Goal: Task Accomplishment & Management: Manage account settings

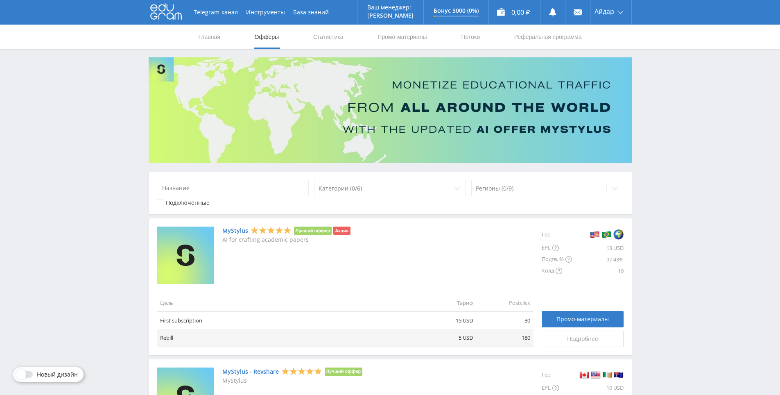
drag, startPoint x: 652, startPoint y: 258, endPoint x: 688, endPoint y: 122, distance: 140.5
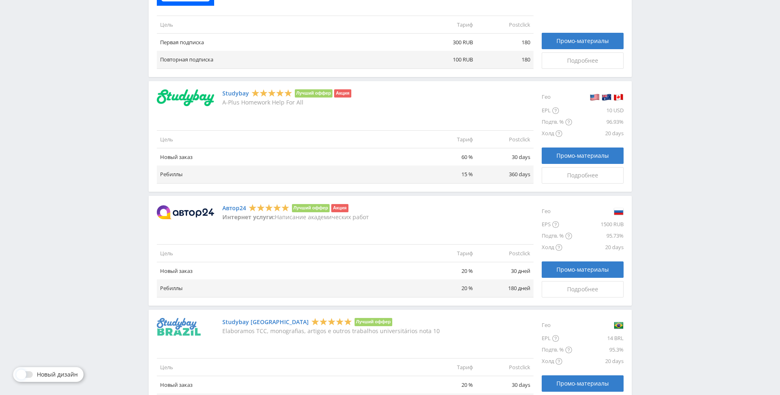
drag, startPoint x: 669, startPoint y: 127, endPoint x: 668, endPoint y: 230, distance: 102.8
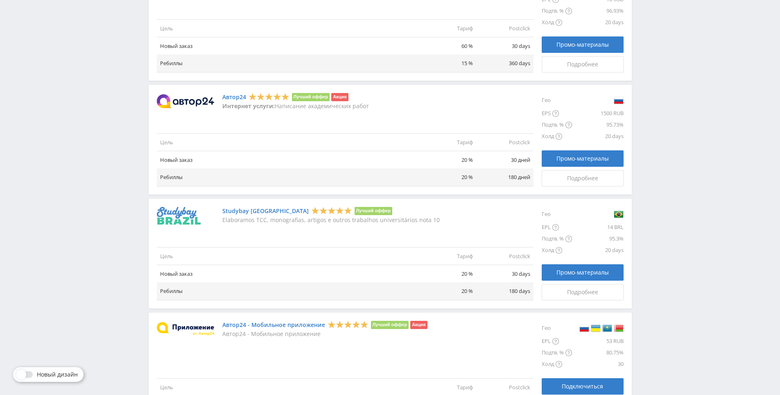
drag, startPoint x: 656, startPoint y: 136, endPoint x: 656, endPoint y: 108, distance: 27.8
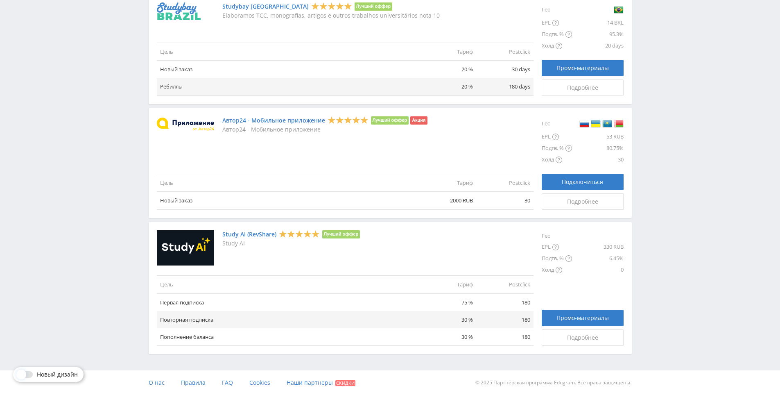
drag, startPoint x: 658, startPoint y: 122, endPoint x: 654, endPoint y: 268, distance: 146.2
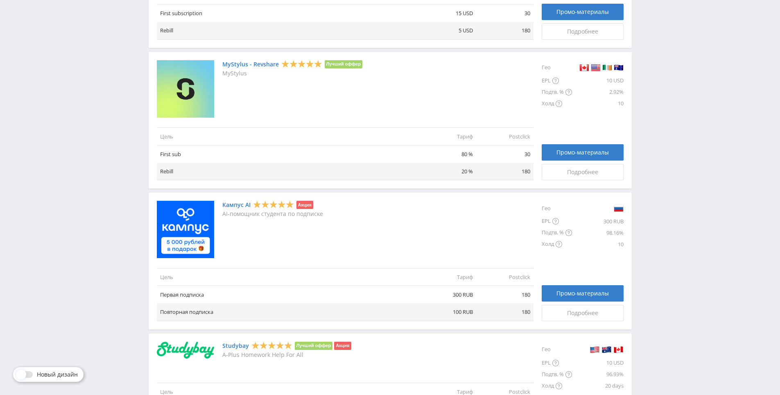
scroll to position [0, 0]
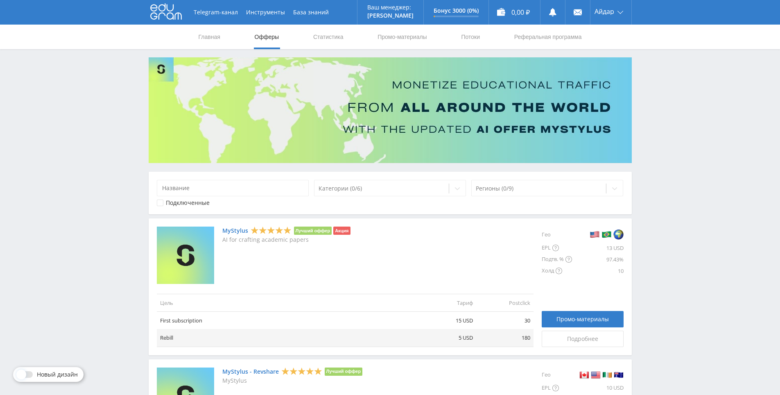
drag, startPoint x: 654, startPoint y: 229, endPoint x: 631, endPoint y: 55, distance: 175.4
click at [297, 36] on nav "Главная Офферы Статистика Промо-материалы Потоки Реферальная программа" at bounding box center [390, 37] width 385 height 25
click at [339, 29] on link "Статистика" at bounding box center [328, 37] width 32 height 25
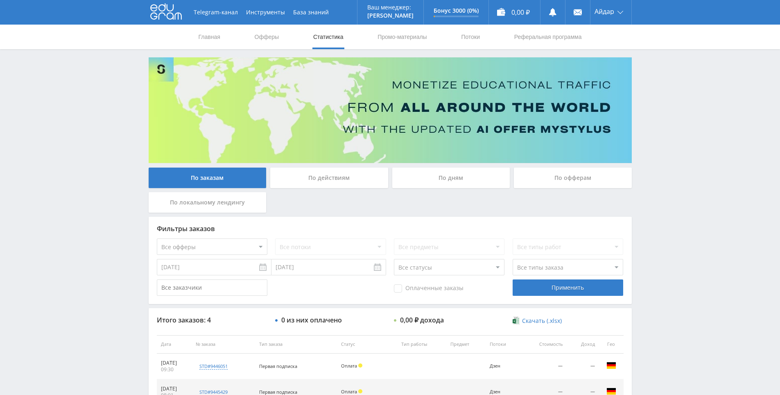
drag, startPoint x: 693, startPoint y: 217, endPoint x: 688, endPoint y: 195, distance: 22.3
click at [688, 195] on div "Telegram-канал Инструменты База знаний Ваш менеджер: [PERSON_NAME] Online @edug…" at bounding box center [390, 258] width 780 height 516
click at [684, 172] on div "Telegram-канал Инструменты База знаний Ваш менеджер: [PERSON_NAME] Online @edug…" at bounding box center [390, 258] width 780 height 516
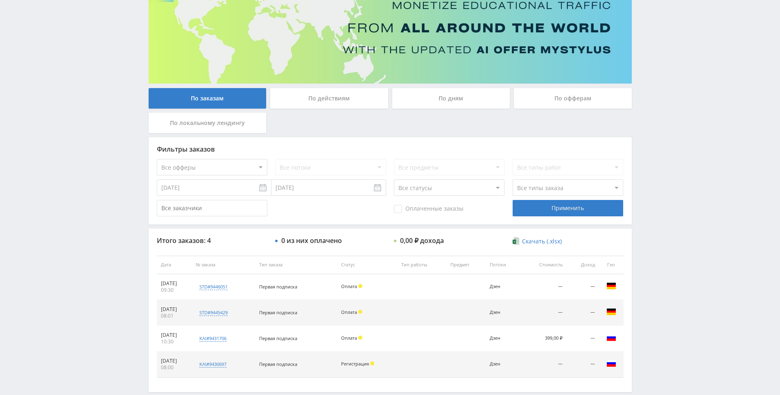
drag, startPoint x: 683, startPoint y: 171, endPoint x: 680, endPoint y: 202, distance: 30.9
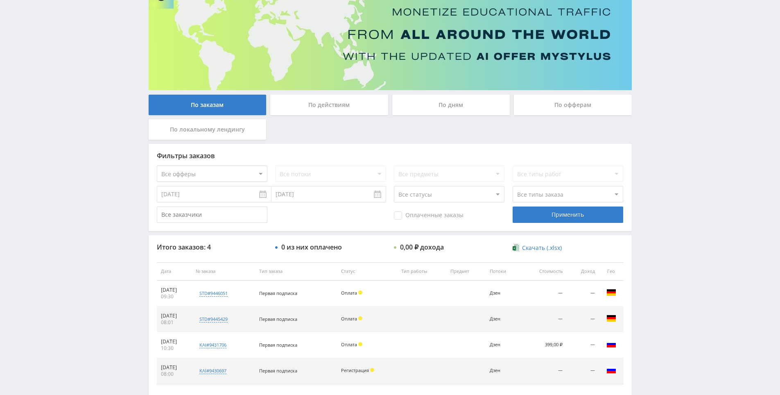
drag, startPoint x: 678, startPoint y: 204, endPoint x: 590, endPoint y: 170, distance: 94.5
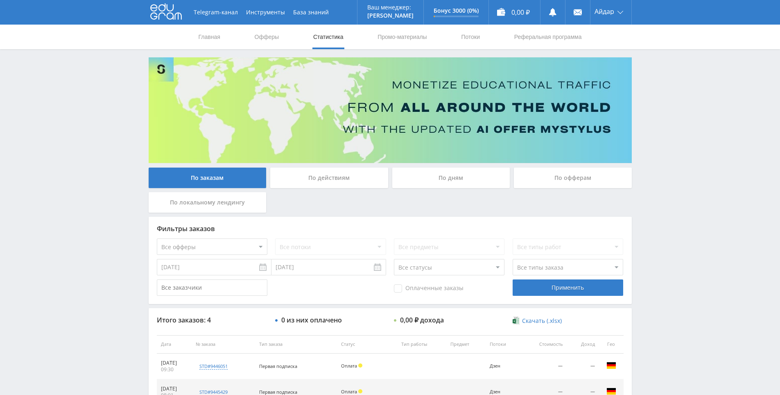
click at [453, 41] on nav "Главная Офферы Статистика Промо-материалы Потоки Реферальная программа" at bounding box center [390, 37] width 385 height 25
click at [468, 35] on link "Потоки" at bounding box center [470, 37] width 20 height 25
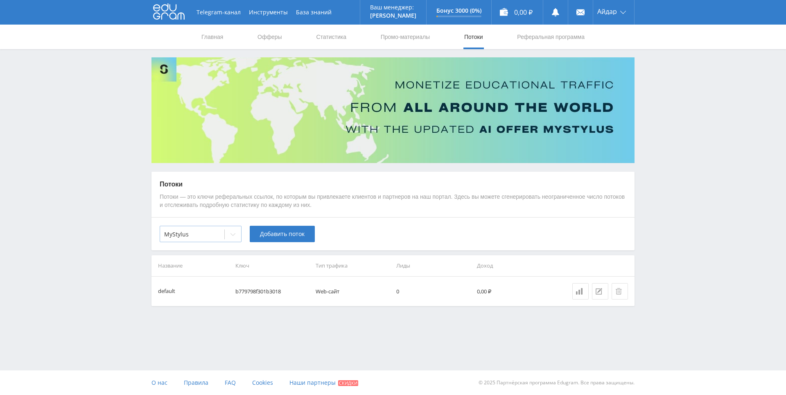
click at [220, 229] on div "MyStylus" at bounding box center [192, 234] width 64 height 11
click at [219, 236] on div at bounding box center [192, 234] width 56 height 8
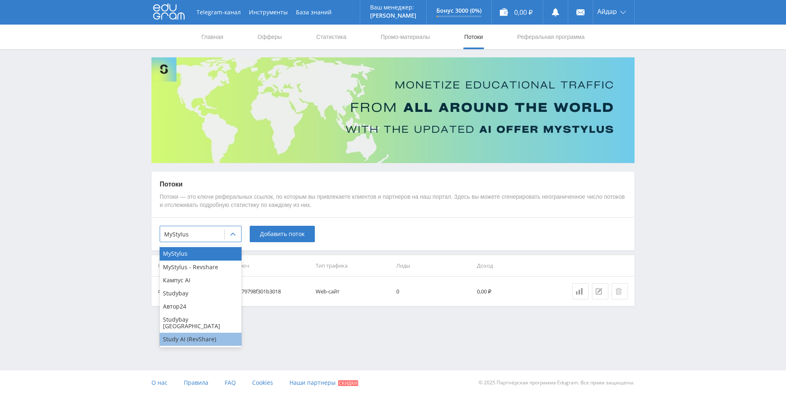
click at [187, 337] on div "Study AI (RevShare)" at bounding box center [201, 339] width 82 height 13
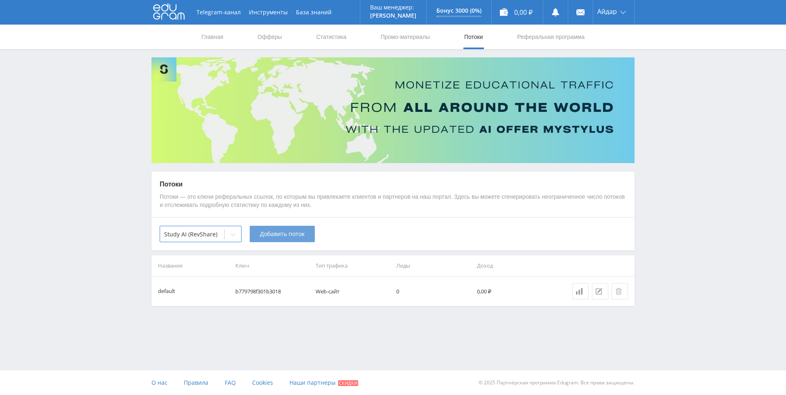
click at [296, 233] on span "Добавить поток" at bounding box center [282, 234] width 45 height 7
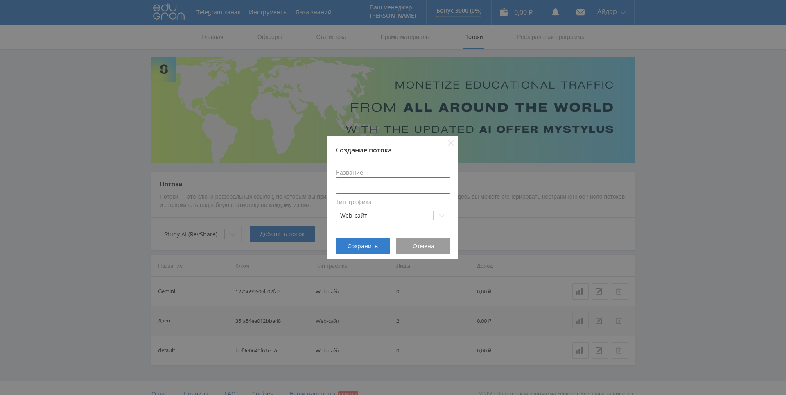
click at [382, 180] on input at bounding box center [393, 185] width 115 height 16
click at [374, 181] on input at bounding box center [393, 185] width 115 height 16
click at [398, 181] on input at bounding box center [393, 185] width 115 height 16
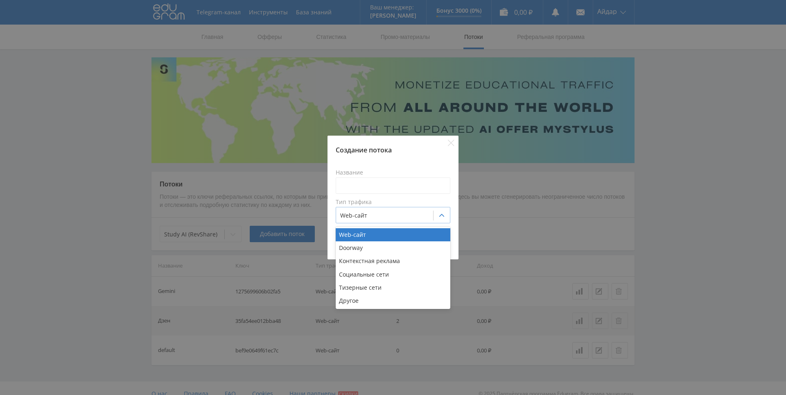
click at [399, 215] on div at bounding box center [384, 215] width 89 height 8
click at [398, 211] on div "Web-сайт" at bounding box center [384, 215] width 97 height 11
click at [386, 214] on div at bounding box center [384, 215] width 89 height 8
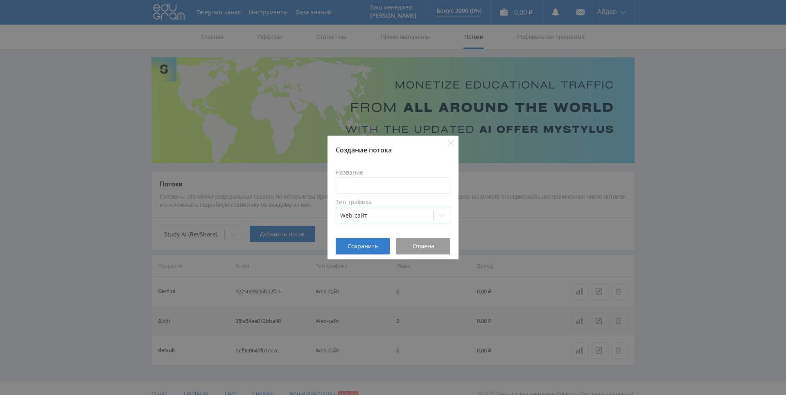
click at [386, 214] on div at bounding box center [384, 215] width 89 height 8
click at [355, 186] on input at bounding box center [393, 185] width 115 height 16
paste input "GPT-5"
type input "GPT-5"
click at [376, 247] on span "Сохранить" at bounding box center [363, 246] width 30 height 7
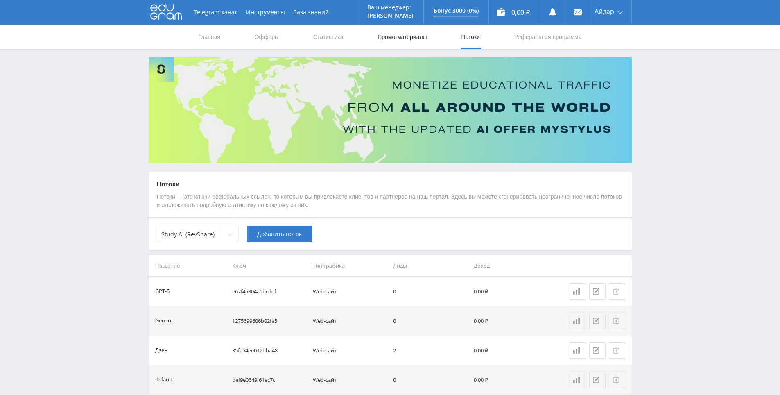
click at [388, 40] on link "Промо-материалы" at bounding box center [402, 37] width 51 height 25
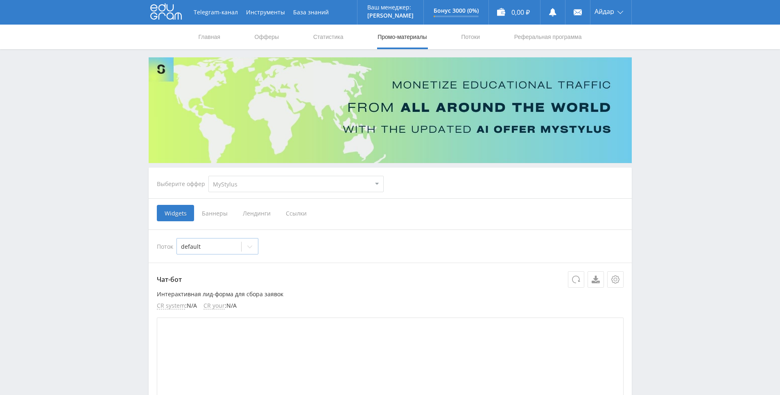
click at [215, 243] on div at bounding box center [209, 246] width 56 height 8
click at [259, 178] on select "MyStylus MyStylus - Revshare Кампус AI Studybay Автор24 Studybay Brazil Study A…" at bounding box center [295, 184] width 175 height 16
select select "376"
click at [208, 176] on select "MyStylus MyStylus - Revshare Кампус AI Studybay Автор24 Studybay Brazil Study A…" at bounding box center [295, 184] width 175 height 16
select select "376"
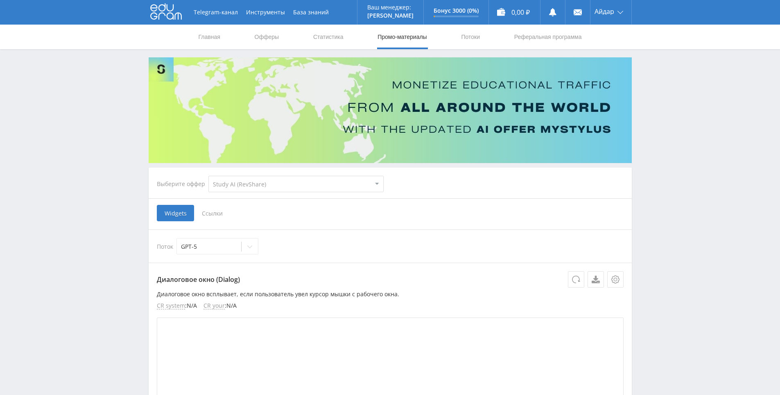
click at [204, 246] on div at bounding box center [209, 246] width 56 height 8
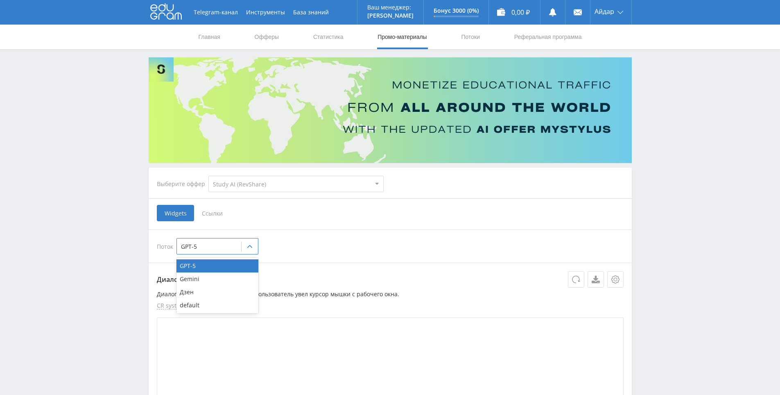
click at [204, 246] on div at bounding box center [209, 246] width 56 height 8
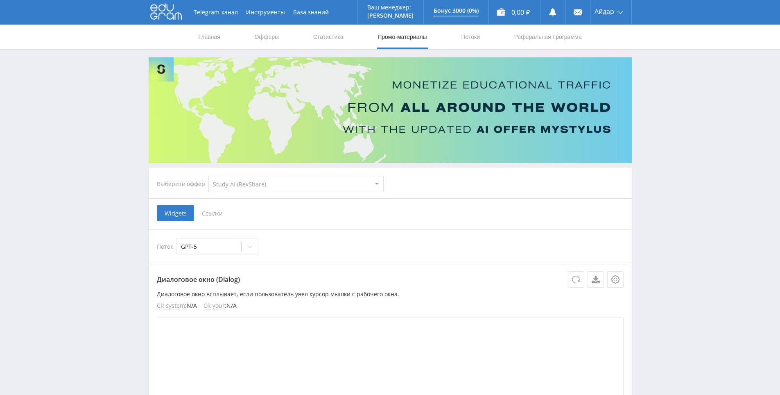
click at [208, 213] on span "Ссылки" at bounding box center [212, 213] width 36 height 16
click at [0, 0] on input "Ссылки" at bounding box center [0, 0] width 0 height 0
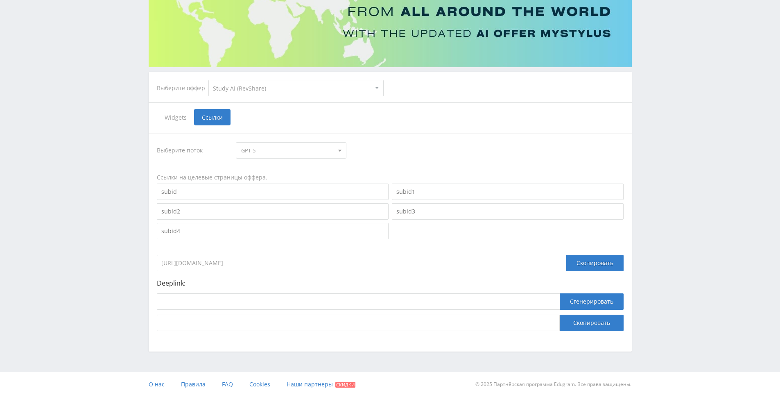
scroll to position [97, 0]
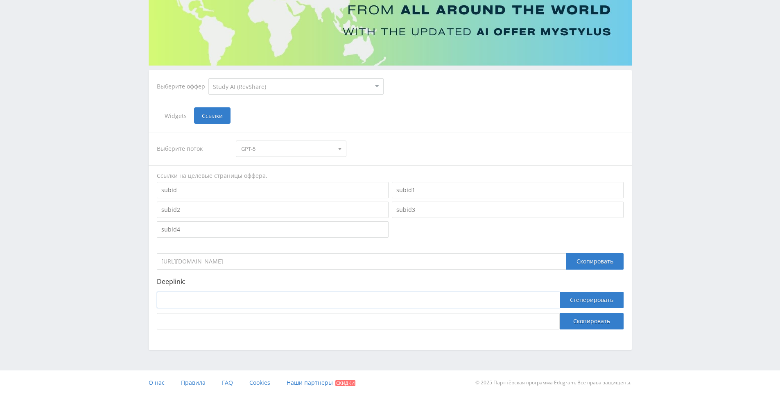
click at [328, 303] on input at bounding box center [358, 300] width 403 height 16
paste input "https://study24.ai/chat/chat_gpt5"
type input "https://study24.ai/chat/chat_gpt5"
click at [588, 304] on button "Сгенерировать" at bounding box center [592, 300] width 64 height 16
click at [577, 326] on button "Скопировать" at bounding box center [592, 321] width 64 height 16
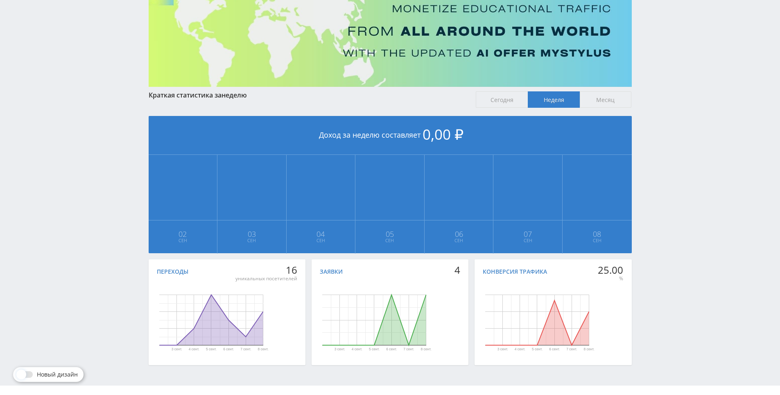
scroll to position [91, 0]
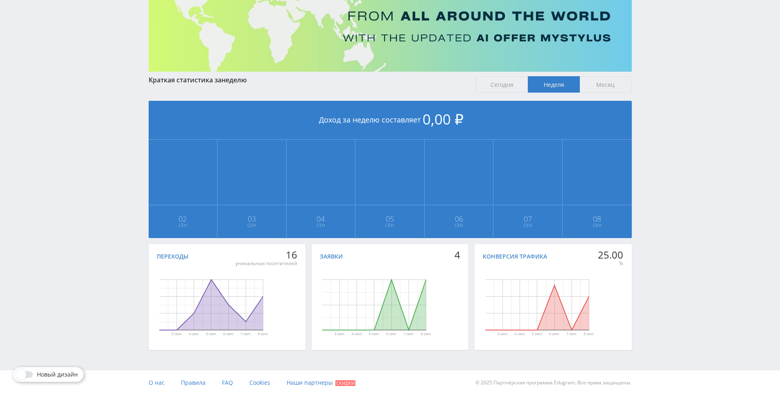
drag, startPoint x: 674, startPoint y: 206, endPoint x: 674, endPoint y: 162, distance: 44.2
click at [674, 162] on div "Telegram-канал Инструменты База знаний Ваш менеджер: [PERSON_NAME] Online @edug…" at bounding box center [390, 152] width 780 height 486
click at [669, 136] on div "Telegram-канал Инструменты База знаний Ваш менеджер: [PERSON_NAME] Online @edug…" at bounding box center [390, 152] width 780 height 486
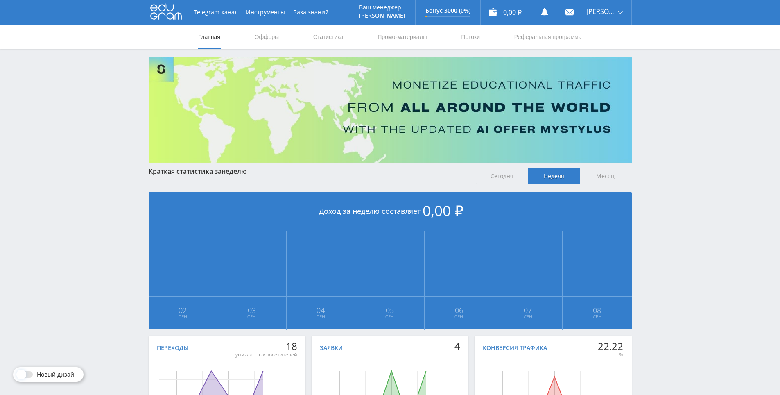
click at [659, 122] on div "Telegram-канал Инструменты База знаний Ваш менеджер: [PERSON_NAME] Online @edug…" at bounding box center [390, 243] width 780 height 486
drag, startPoint x: 659, startPoint y: 122, endPoint x: 659, endPoint y: 100, distance: 22.5
click at [659, 100] on div "Telegram-канал Инструменты База знаний Ваш менеджер: [PERSON_NAME] Online @edug…" at bounding box center [390, 243] width 780 height 486
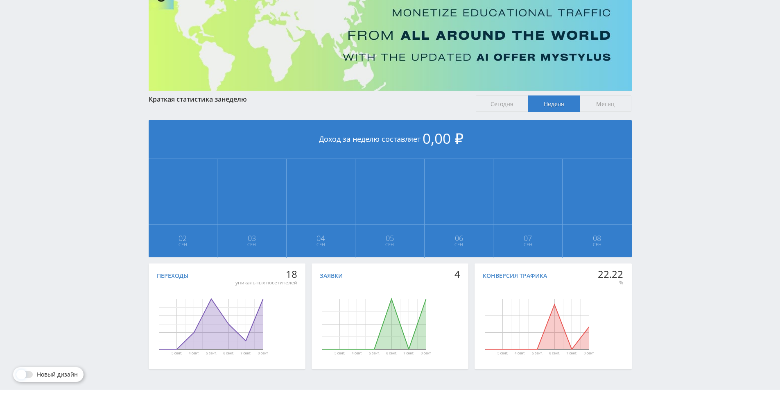
drag, startPoint x: 665, startPoint y: 161, endPoint x: 665, endPoint y: 190, distance: 29.1
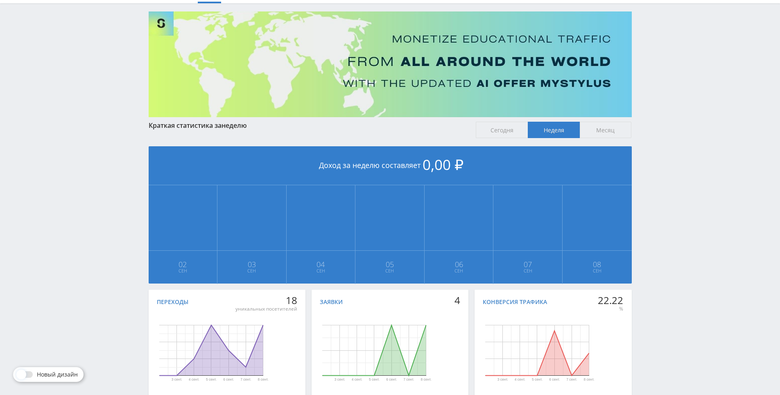
drag, startPoint x: 665, startPoint y: 190, endPoint x: 665, endPoint y: 156, distance: 33.2
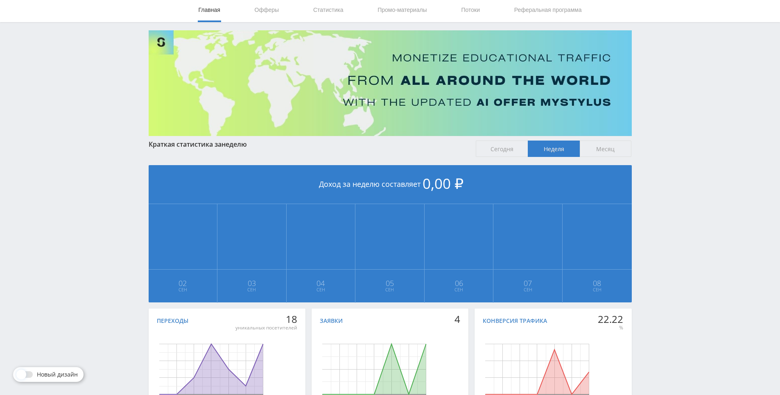
drag, startPoint x: 664, startPoint y: 156, endPoint x: 663, endPoint y: 128, distance: 28.3
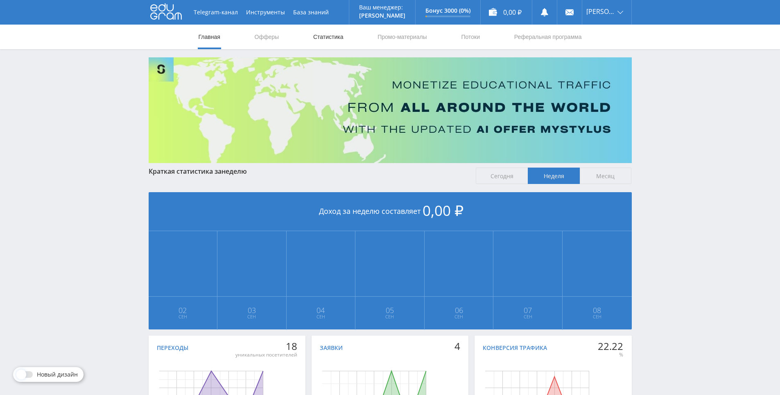
click at [312, 36] on link "Статистика" at bounding box center [328, 37] width 32 height 25
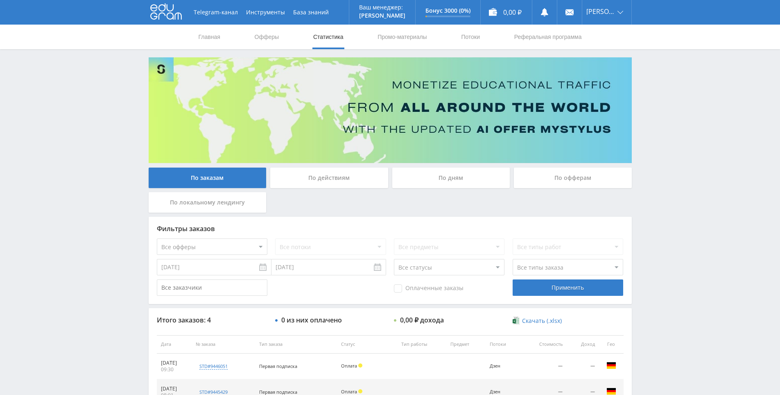
drag, startPoint x: 679, startPoint y: 256, endPoint x: 678, endPoint y: 328, distance: 71.3
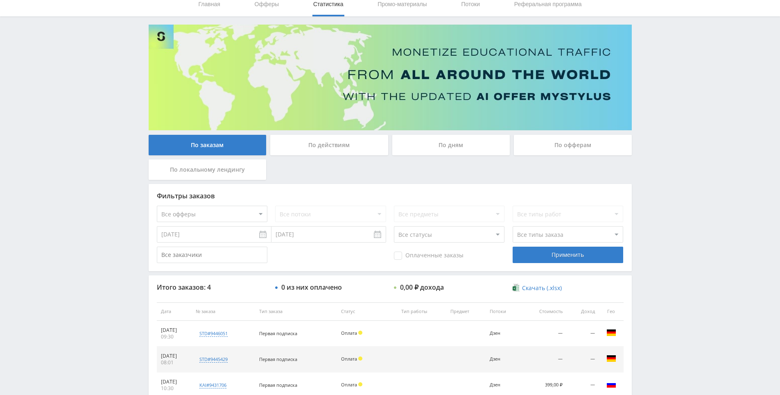
scroll to position [122, 0]
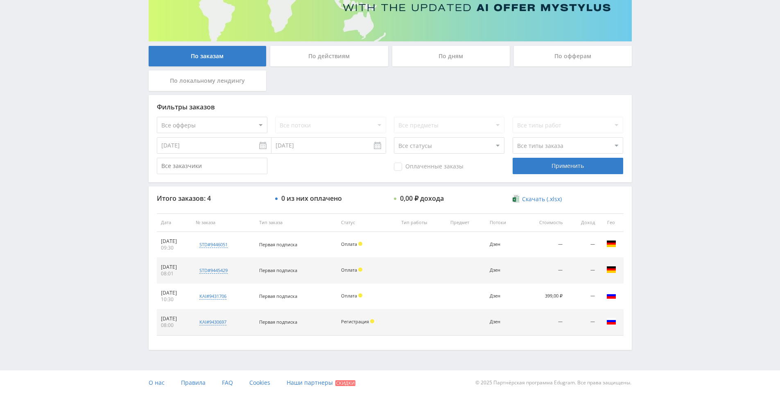
drag, startPoint x: 671, startPoint y: 290, endPoint x: 676, endPoint y: 342, distance: 53.1
drag, startPoint x: 676, startPoint y: 312, endPoint x: 659, endPoint y: 238, distance: 75.3
click at [659, 238] on div "Telegram-канал Инструменты База знаний Ваш менеджер: [PERSON_NAME] Online @edug…" at bounding box center [390, 136] width 780 height 516
click at [659, 201] on div "Telegram-канал Инструменты База знаний Ваш менеджер: [PERSON_NAME] Online @edug…" at bounding box center [390, 136] width 780 height 516
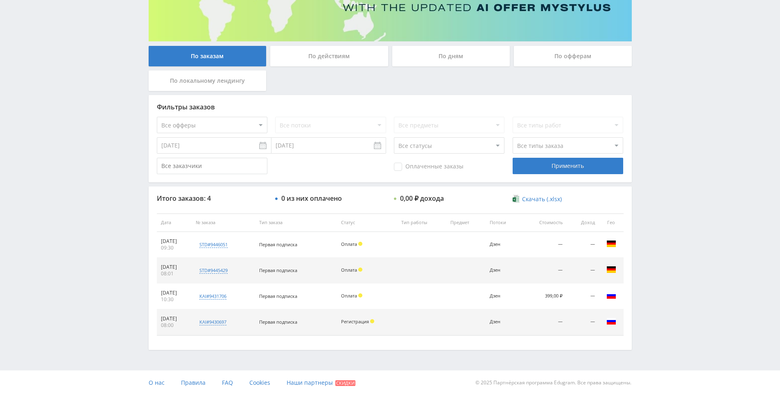
click at [661, 207] on div "Telegram-канал Инструменты База знаний Ваш менеджер: [PERSON_NAME] Online @edug…" at bounding box center [390, 136] width 780 height 516
click at [661, 167] on div "Telegram-канал Инструменты База знаний Ваш менеджер: [PERSON_NAME] Online @edug…" at bounding box center [390, 136] width 780 height 516
click at [661, 168] on div "Telegram-канал Инструменты База знаний Ваш менеджер: [PERSON_NAME] Online @edug…" at bounding box center [390, 136] width 780 height 516
click at [658, 155] on div "Telegram-канал Инструменты База знаний Ваш менеджер: [PERSON_NAME] Online @edug…" at bounding box center [390, 136] width 780 height 516
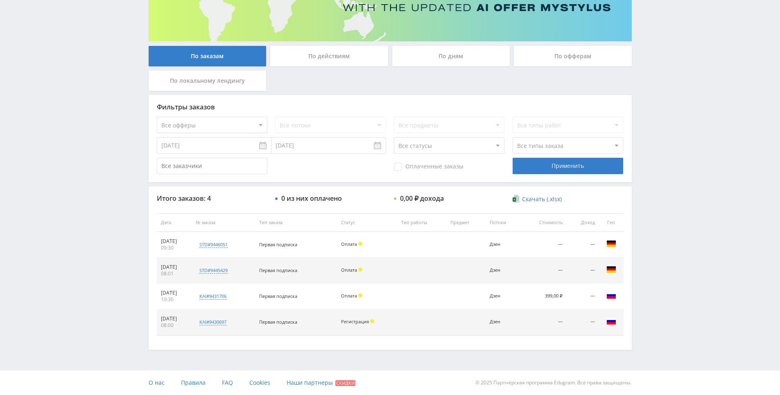
click at [658, 155] on div "Telegram-канал Инструменты База знаний Ваш менеджер: [PERSON_NAME] Online @edug…" at bounding box center [390, 136] width 780 height 516
click at [652, 123] on div "Telegram-канал Инструменты База знаний Ваш менеджер: [PERSON_NAME] Online @edug…" at bounding box center [390, 136] width 780 height 516
click at [652, 140] on div "Telegram-канал Инструменты База знаний Ваш менеджер: [PERSON_NAME] Online @edug…" at bounding box center [390, 136] width 780 height 516
drag, startPoint x: 652, startPoint y: 140, endPoint x: 651, endPoint y: 100, distance: 40.2
click at [651, 100] on div "Telegram-канал Инструменты База знаний Ваш менеджер: [PERSON_NAME] Online @edug…" at bounding box center [390, 136] width 780 height 516
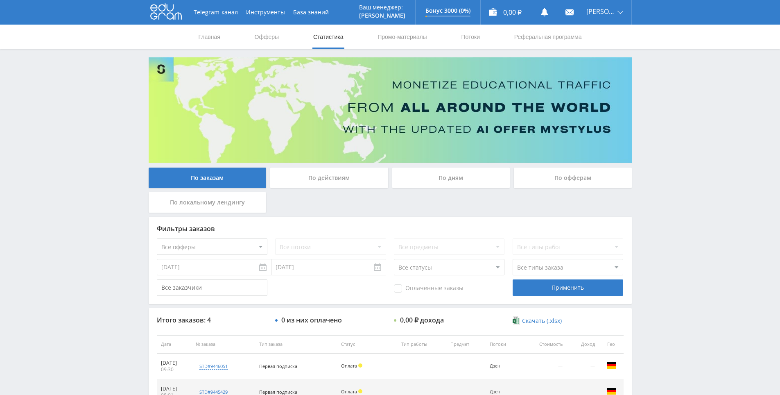
drag, startPoint x: 662, startPoint y: 155, endPoint x: 658, endPoint y: 107, distance: 47.6
drag, startPoint x: 665, startPoint y: 127, endPoint x: 654, endPoint y: 90, distance: 38.4
click at [654, 90] on div "Telegram-канал Инструменты База знаний Ваш менеджер: [PERSON_NAME] Alex Online …" at bounding box center [390, 258] width 780 height 516
click at [657, 98] on div "Telegram-канал Инструменты База знаний Ваш менеджер: [PERSON_NAME] Online @edug…" at bounding box center [390, 258] width 780 height 516
click at [656, 89] on div "Telegram-канал Инструменты База знаний Ваш менеджер: [PERSON_NAME] Online @edug…" at bounding box center [390, 258] width 780 height 516
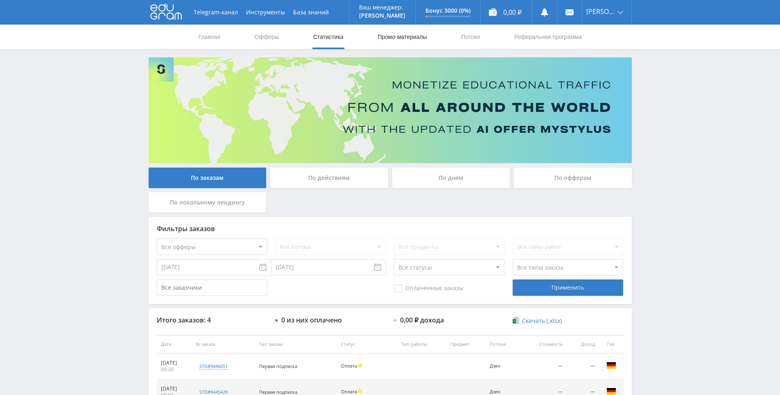
click at [419, 38] on link "Промо-материалы" at bounding box center [402, 37] width 51 height 25
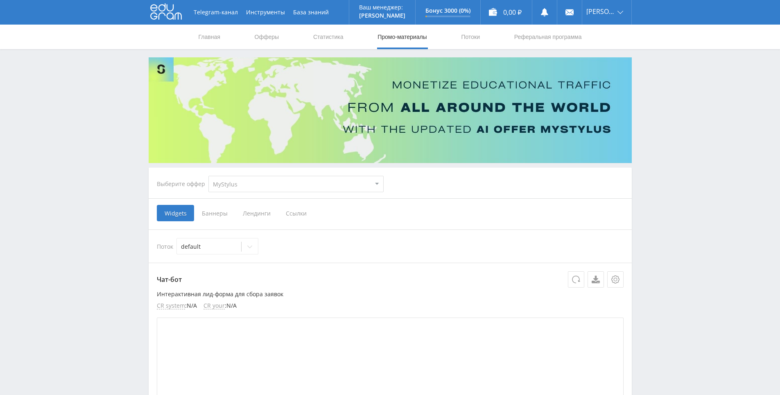
drag, startPoint x: 649, startPoint y: 102, endPoint x: 400, endPoint y: 128, distance: 250.4
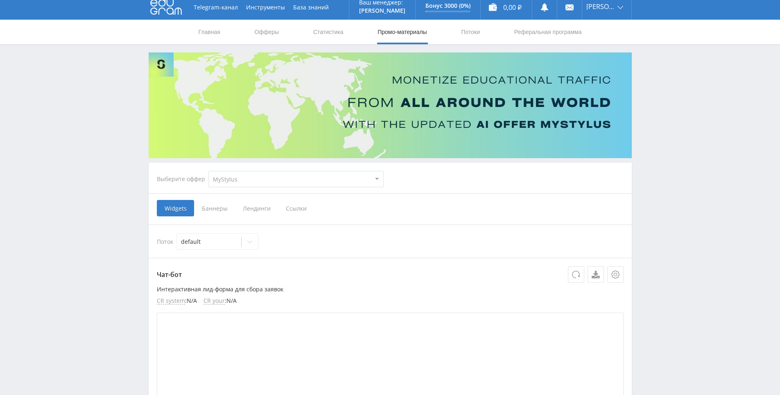
click at [321, 180] on select "MyStylus MyStylus - Revshare Кампус AI Studybay Автор24 Studybay Brazil Study A…" at bounding box center [295, 179] width 175 height 16
select select "376"
click at [208, 171] on select "MyStylus MyStylus - Revshare Кампус AI Studybay Автор24 Studybay Brazil Study A…" at bounding box center [295, 179] width 175 height 16
select select "376"
click at [214, 245] on div at bounding box center [209, 242] width 56 height 8
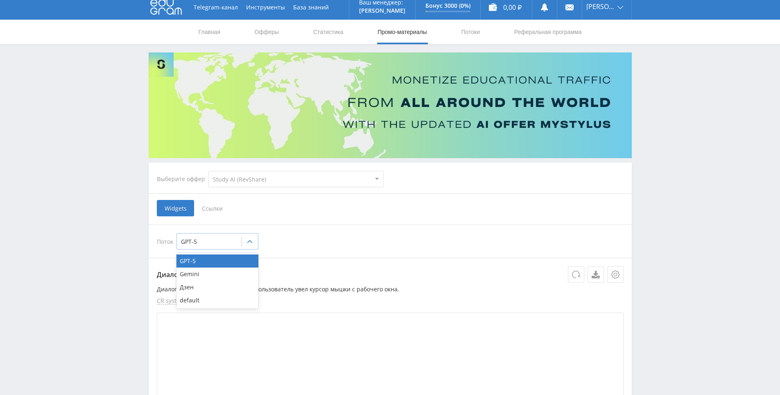
click at [214, 245] on div at bounding box center [209, 242] width 56 height 8
click at [220, 206] on span "Ссылки" at bounding box center [212, 208] width 36 height 16
click at [0, 0] on input "Ссылки" at bounding box center [0, 0] width 0 height 0
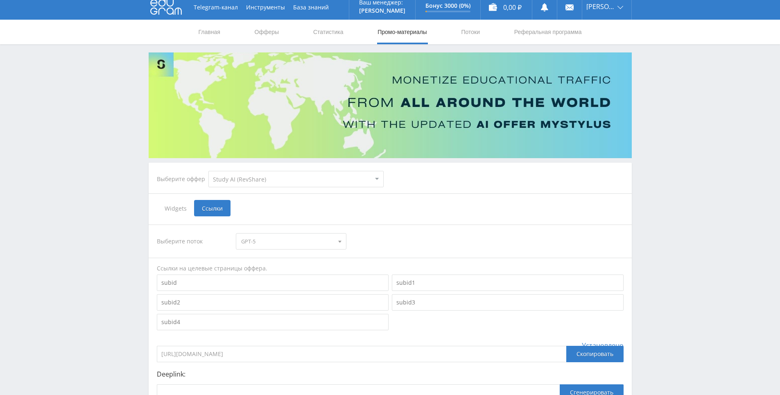
click at [283, 236] on span "GPT-5" at bounding box center [287, 241] width 93 height 16
click at [282, 236] on span "GPT-5" at bounding box center [287, 241] width 93 height 16
click at [474, 29] on link "Потоки" at bounding box center [470, 32] width 20 height 25
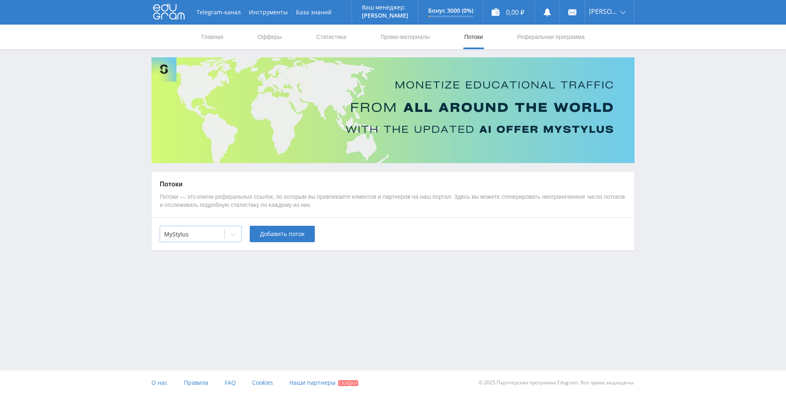
click at [218, 233] on div at bounding box center [192, 234] width 56 height 8
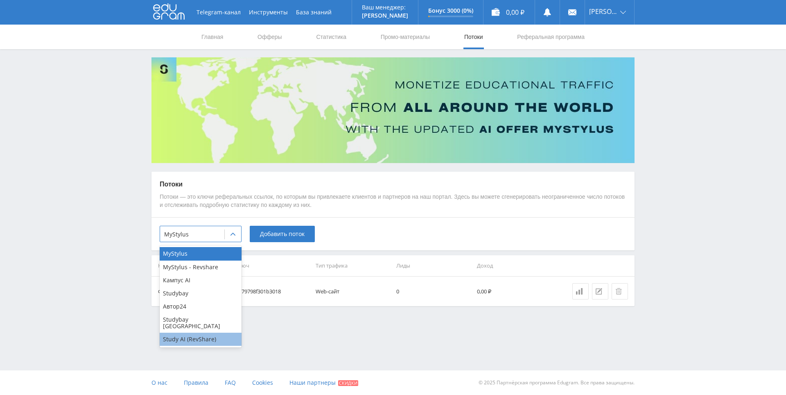
click at [204, 333] on div "Study AI (RevShare)" at bounding box center [201, 339] width 82 height 13
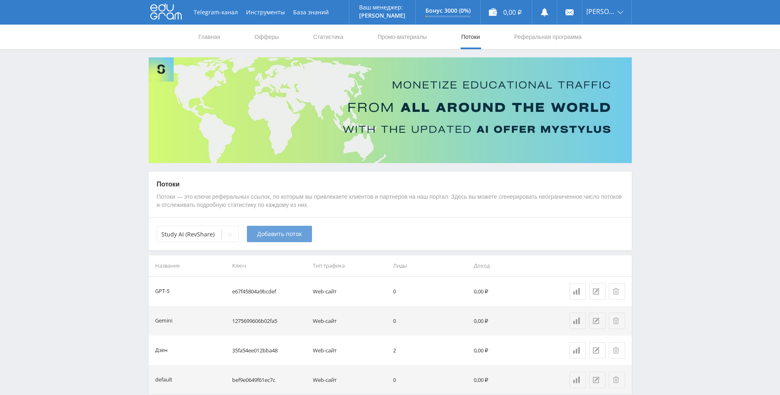
click at [271, 231] on span "Добавить поток" at bounding box center [279, 234] width 45 height 7
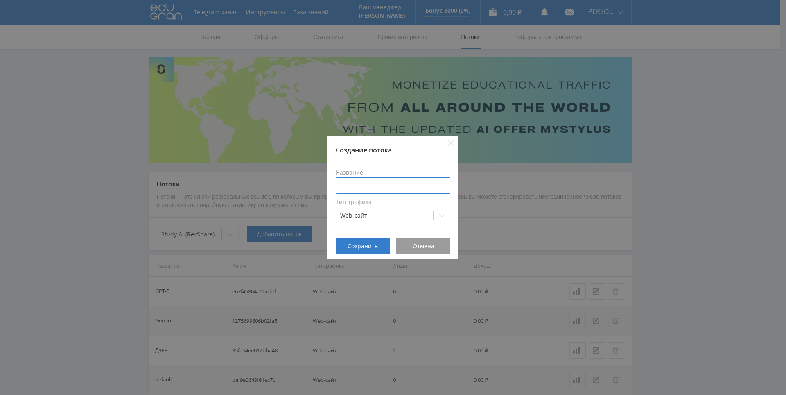
click at [371, 189] on input at bounding box center [393, 185] width 115 height 16
paste input "Midjourney"
type input "Midjourney"
click at [366, 245] on span "Сохранить" at bounding box center [363, 246] width 30 height 7
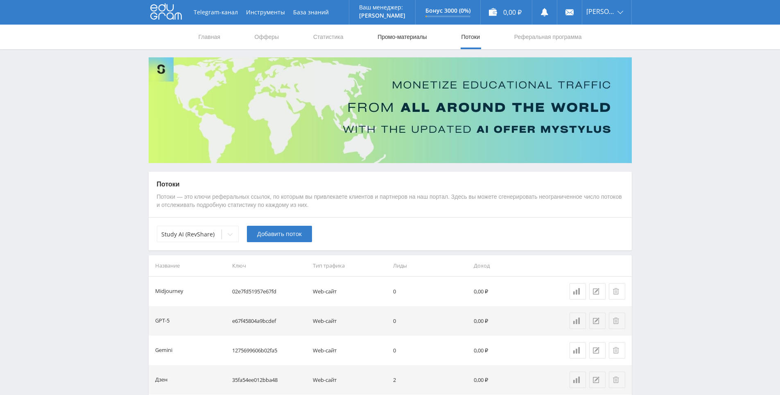
click at [414, 38] on link "Промо-материалы" at bounding box center [402, 37] width 51 height 25
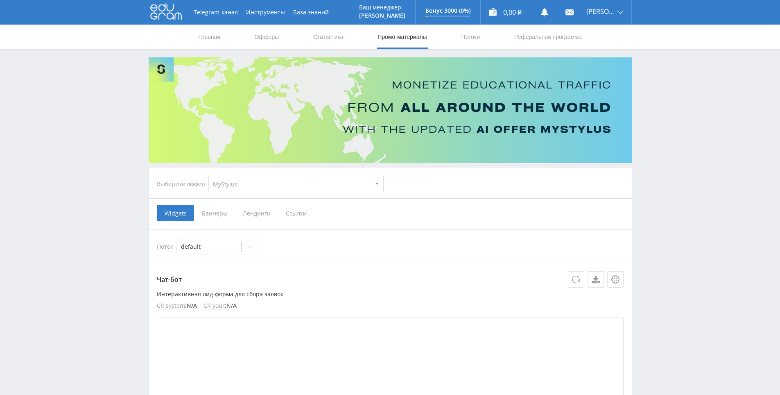
select select "376"
click at [208, 176] on select "MyStylus MyStylus - Revshare Кампус AI Studybay Автор24 Studybay Brazil Study A…" at bounding box center [295, 184] width 175 height 16
select select "376"
click at [214, 215] on span "Ссылки" at bounding box center [212, 213] width 36 height 16
click at [0, 0] on input "Ссылки" at bounding box center [0, 0] width 0 height 0
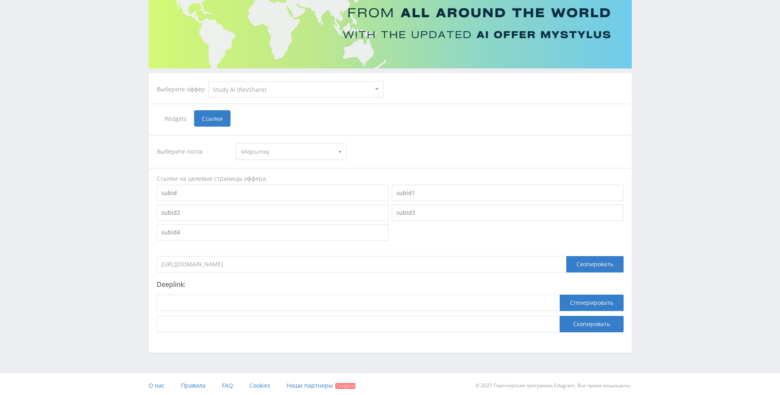
scroll to position [97, 0]
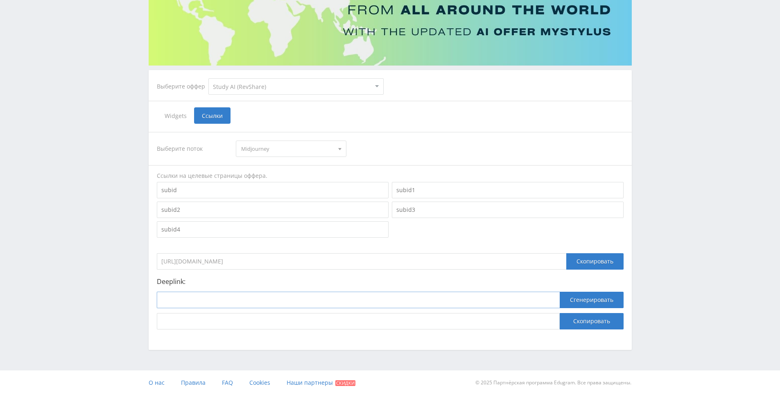
click at [319, 299] on input at bounding box center [358, 300] width 403 height 16
paste input "https://study24.ai/chat/midjourney_toe_bot"
type input "https://study24.ai/chat/midjourney_toe_bot"
click at [566, 299] on button "Сгенерировать" at bounding box center [592, 300] width 64 height 16
click at [577, 324] on button "Скопировать" at bounding box center [592, 321] width 64 height 16
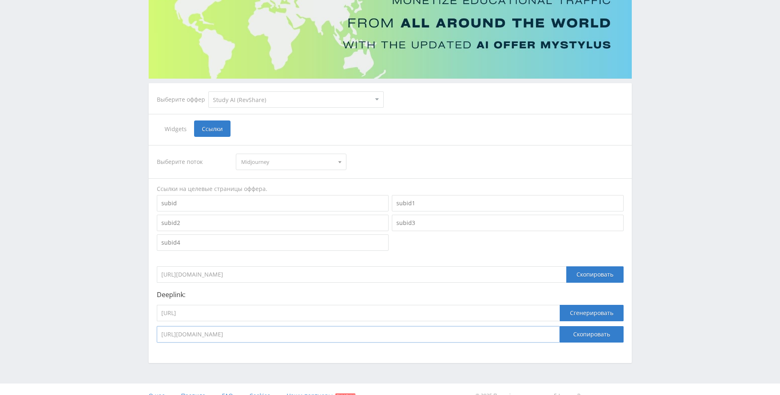
scroll to position [0, 0]
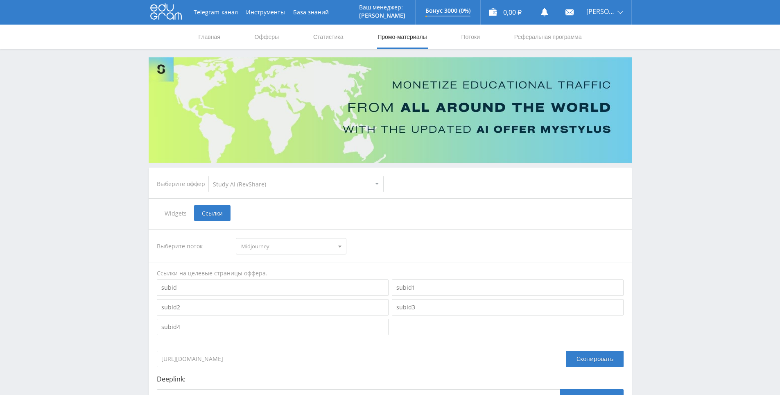
click at [390, 40] on link "Промо-материалы" at bounding box center [402, 37] width 51 height 25
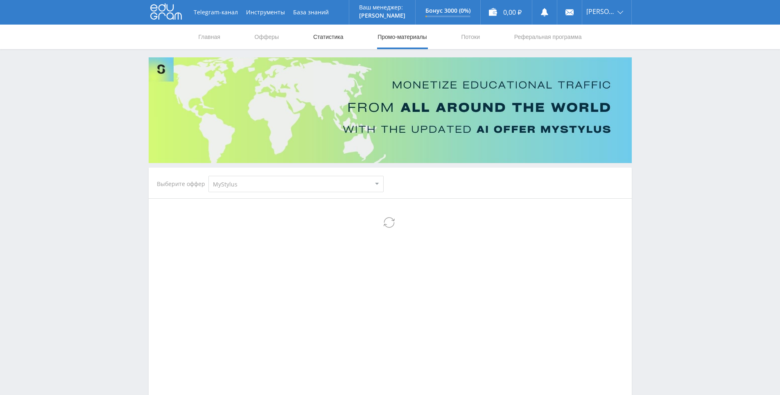
drag, startPoint x: 349, startPoint y: 39, endPoint x: 335, endPoint y: 38, distance: 14.0
click at [349, 39] on nav "Главная Офферы Статистика Промо-материалы Потоки Реферальная программа" at bounding box center [390, 37] width 385 height 25
click at [330, 38] on link "Статистика" at bounding box center [328, 37] width 32 height 25
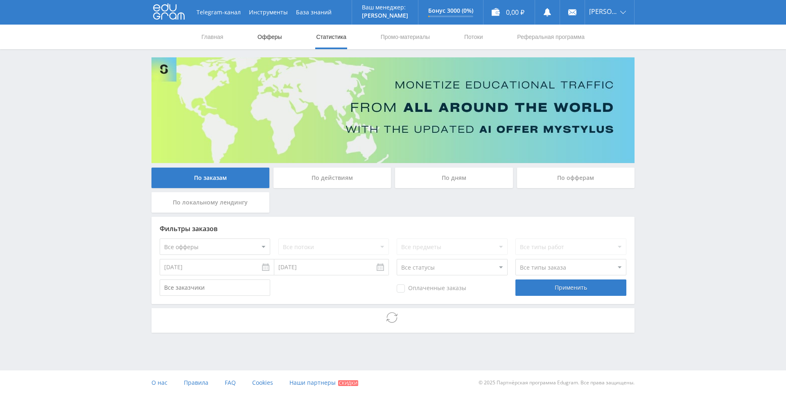
click at [258, 43] on link "Офферы" at bounding box center [270, 37] width 26 height 25
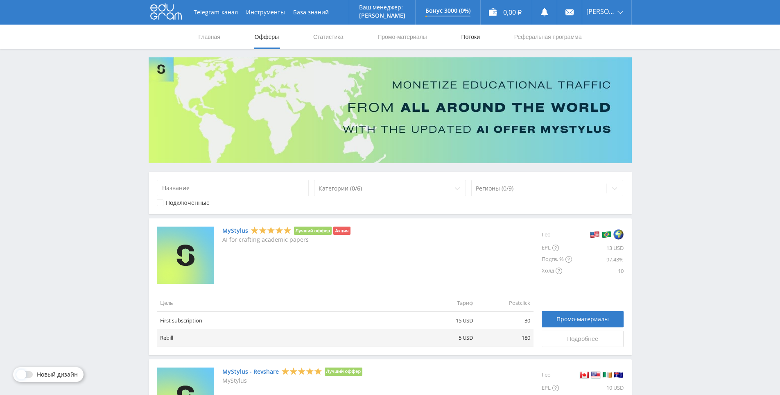
click at [462, 41] on nav "Главная Офферы Статистика Промо-материалы Потоки Реферальная программа" at bounding box center [390, 37] width 385 height 25
click at [468, 37] on link "Потоки" at bounding box center [470, 37] width 20 height 25
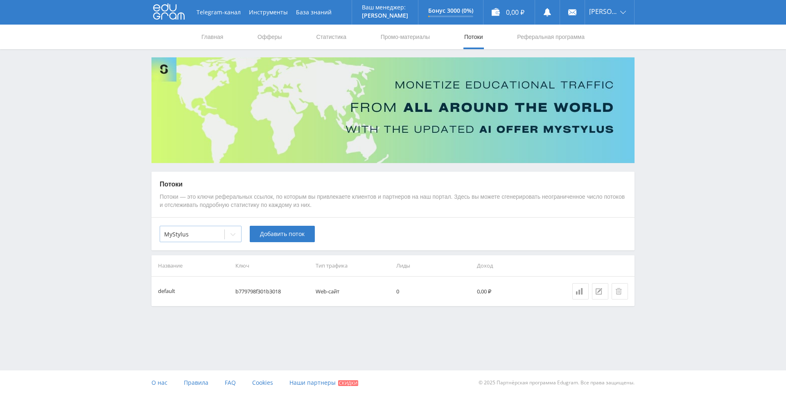
click at [209, 235] on div at bounding box center [192, 234] width 56 height 8
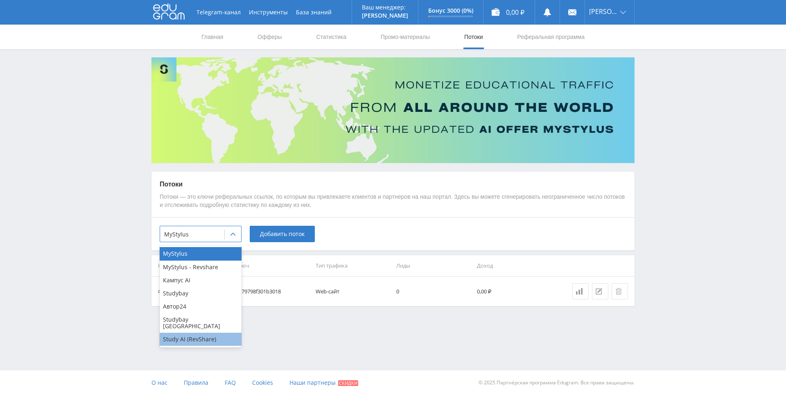
click at [202, 333] on div "Study AI (RevShare)" at bounding box center [201, 339] width 82 height 13
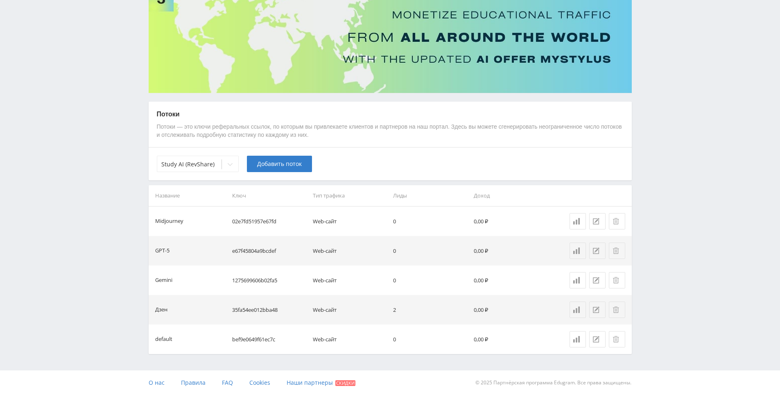
scroll to position [12, 0]
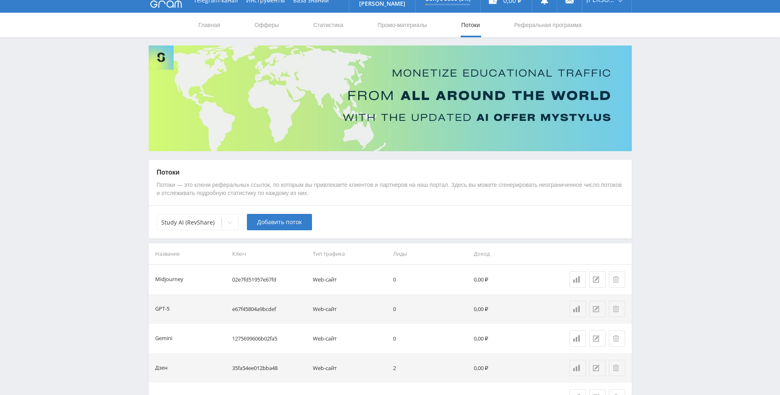
drag, startPoint x: 439, startPoint y: 134, endPoint x: 442, endPoint y: 56, distance: 77.9
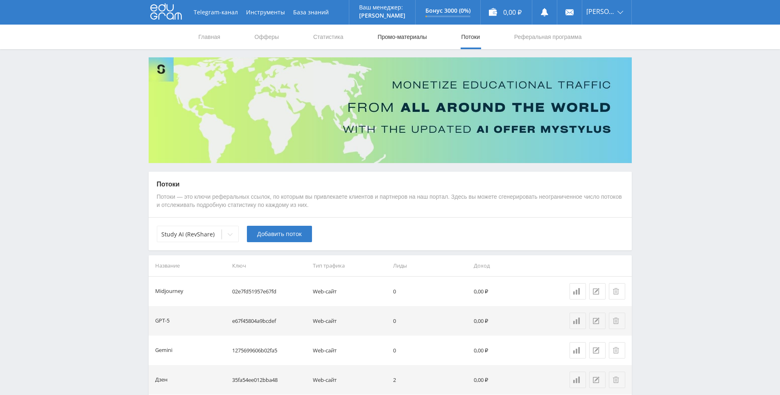
click at [422, 34] on link "Промо-материалы" at bounding box center [402, 37] width 51 height 25
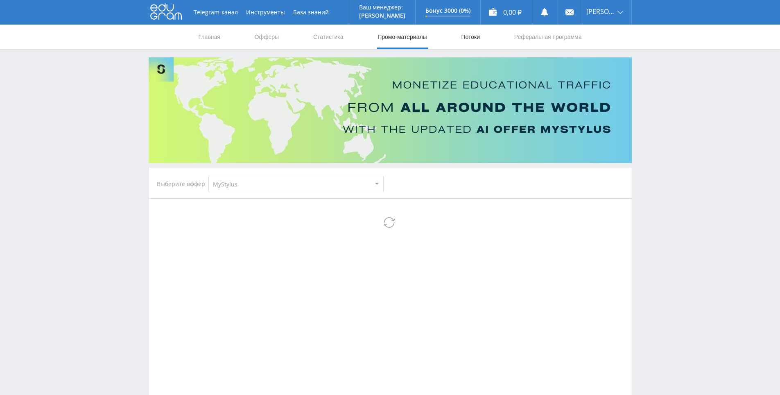
click at [469, 35] on link "Потоки" at bounding box center [470, 37] width 20 height 25
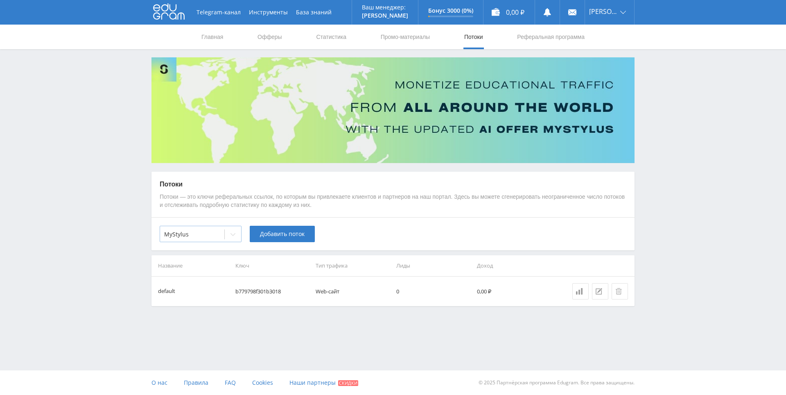
click at [224, 231] on div "MyStylus" at bounding box center [201, 234] width 82 height 16
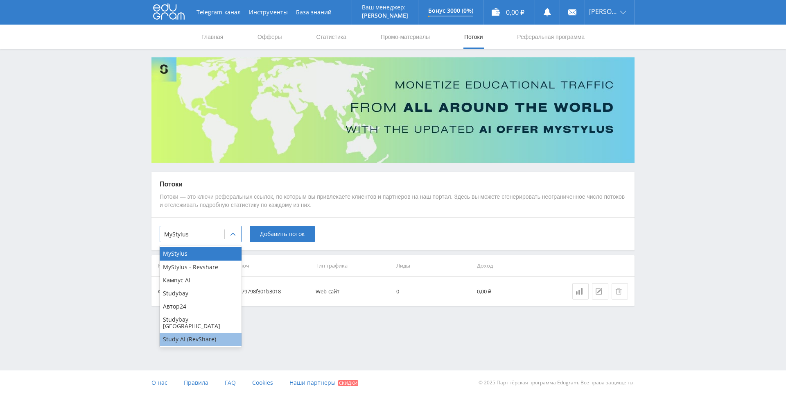
click at [197, 333] on div "Study AI (RevShare)" at bounding box center [201, 339] width 82 height 13
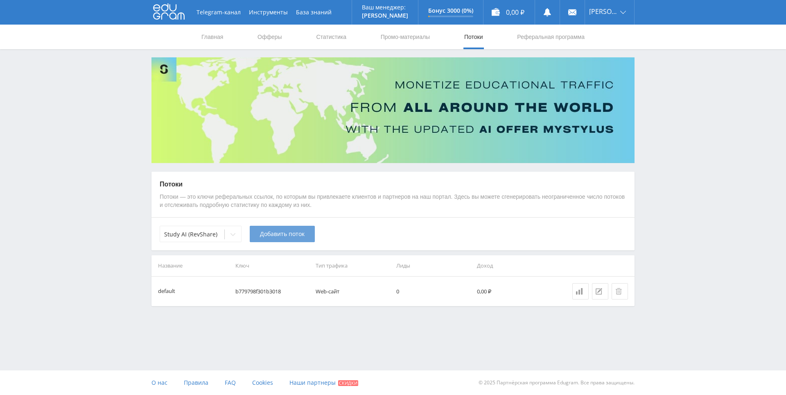
click at [292, 231] on span "Добавить поток" at bounding box center [282, 234] width 45 height 7
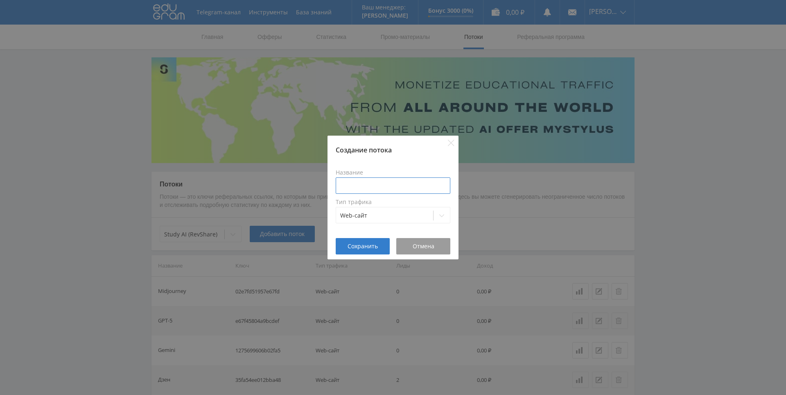
click at [384, 183] on input at bounding box center [393, 185] width 115 height 16
type input "Suno"
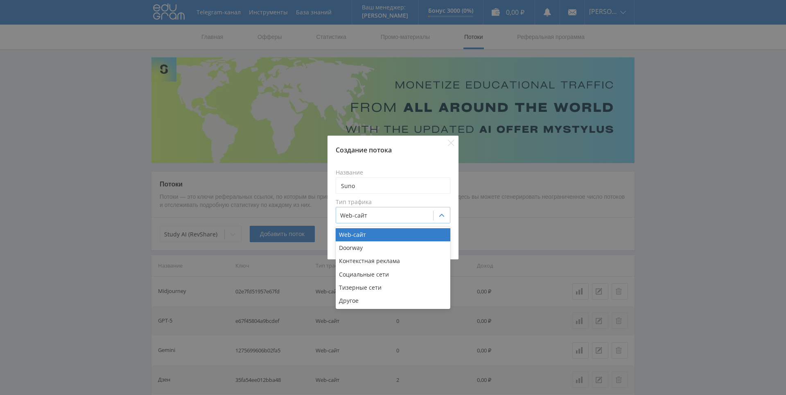
click at [376, 218] on div at bounding box center [384, 215] width 89 height 8
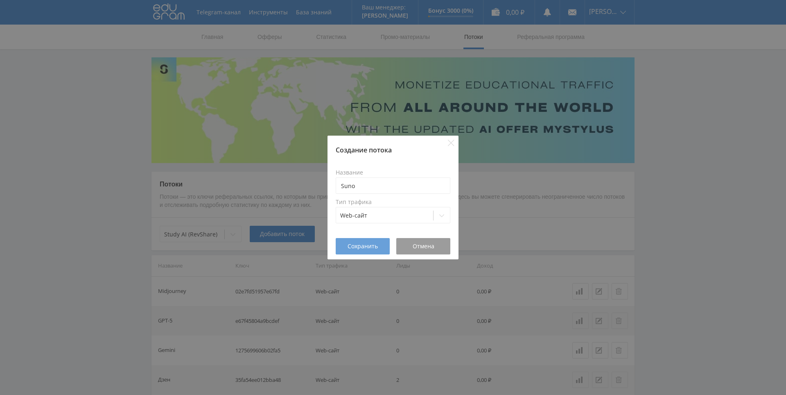
click at [359, 245] on span "Сохранить" at bounding box center [363, 246] width 30 height 7
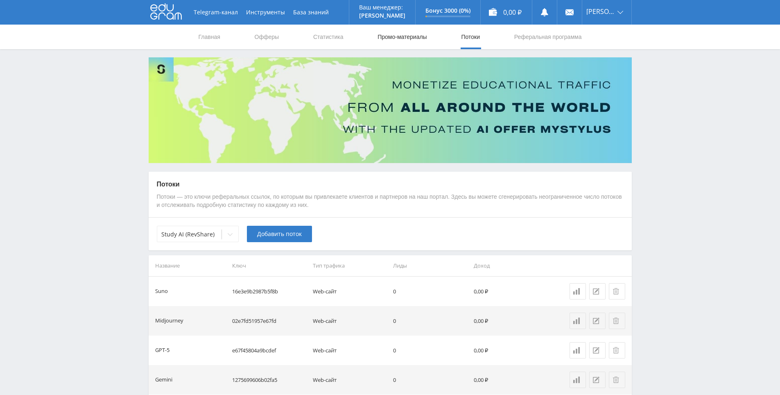
click at [411, 35] on link "Промо-материалы" at bounding box center [402, 37] width 51 height 25
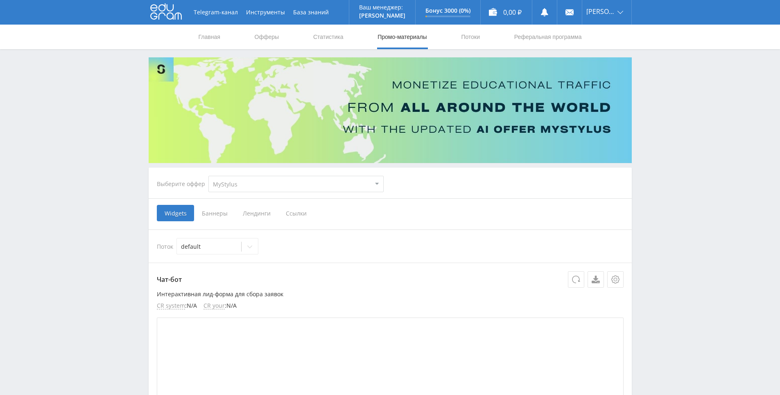
drag, startPoint x: 324, startPoint y: 185, endPoint x: 310, endPoint y: 191, distance: 16.0
click at [324, 185] on select "MyStylus MyStylus - Revshare Кампус AI Studybay Автор24 Studybay Brazil Study A…" at bounding box center [295, 184] width 175 height 16
select select "376"
click at [208, 176] on select "MyStylus MyStylus - Revshare Кампус AI Studybay Автор24 Studybay Brazil Study A…" at bounding box center [295, 184] width 175 height 16
select select "376"
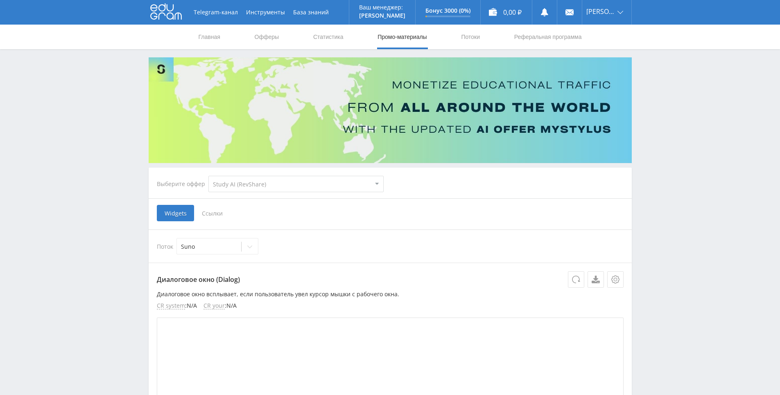
click at [214, 207] on span "Ссылки" at bounding box center [212, 213] width 36 height 16
click at [0, 0] on input "Ссылки" at bounding box center [0, 0] width 0 height 0
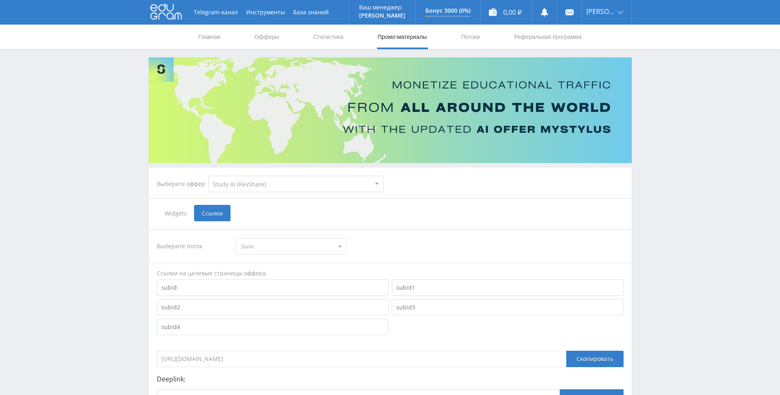
scroll to position [82, 0]
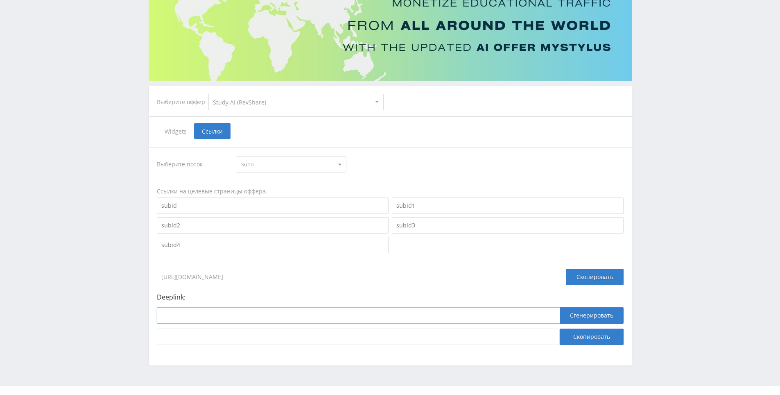
click at [269, 310] on input at bounding box center [358, 315] width 403 height 16
paste input "https://study24.ai/chat/suno"
type input "https://study24.ai/chat/suno"
click at [591, 314] on button "Сгенерировать" at bounding box center [592, 315] width 64 height 16
click at [590, 335] on button "Скопировать" at bounding box center [592, 336] width 64 height 16
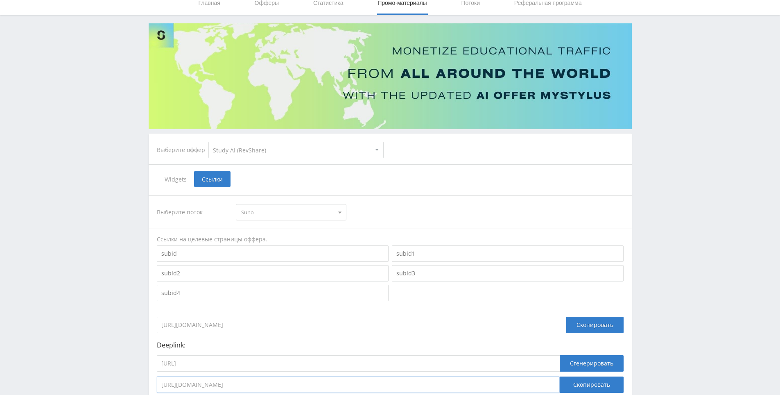
scroll to position [0, 0]
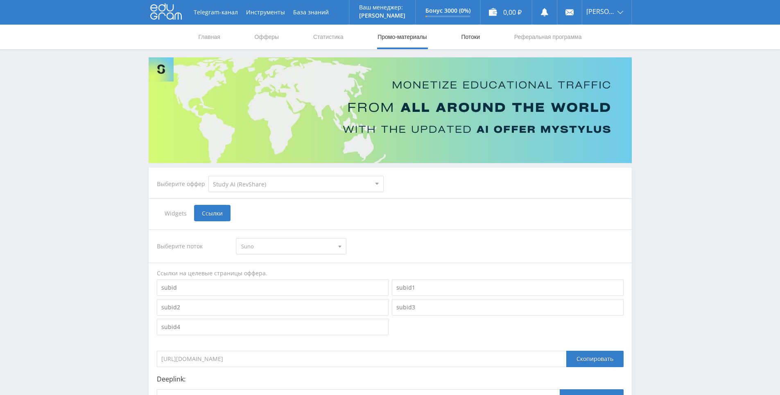
click at [464, 36] on link "Потоки" at bounding box center [470, 37] width 20 height 25
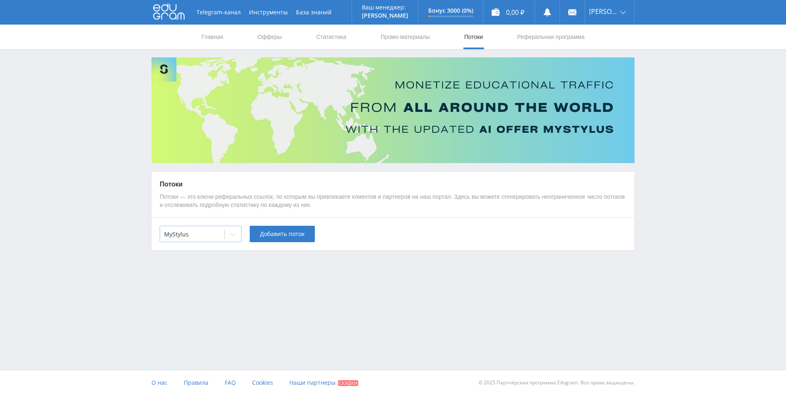
click at [230, 236] on icon at bounding box center [233, 234] width 7 height 7
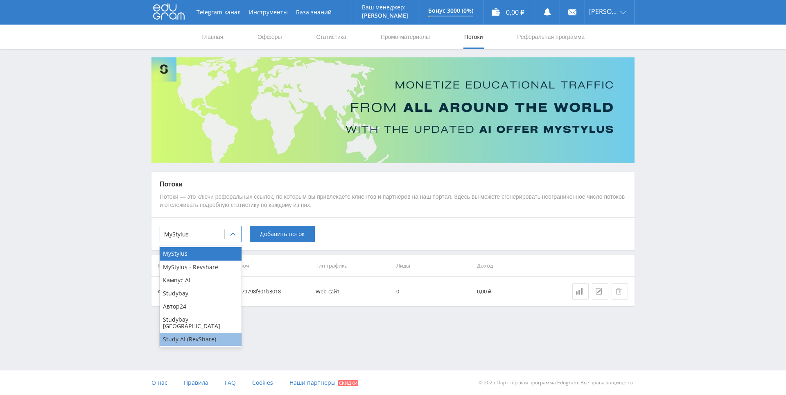
click at [200, 334] on div "Study AI (RevShare)" at bounding box center [201, 339] width 82 height 13
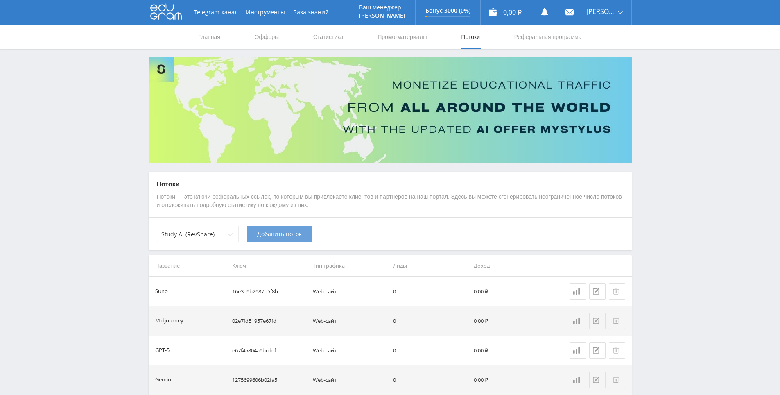
click at [268, 237] on span "Добавить поток" at bounding box center [279, 234] width 45 height 7
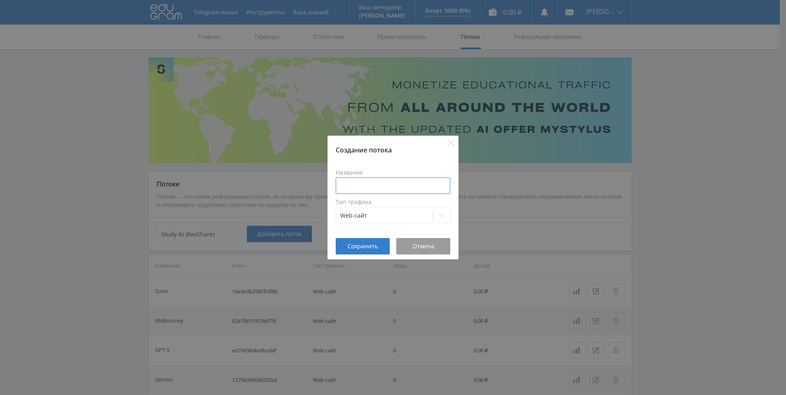
click at [395, 184] on input at bounding box center [393, 185] width 115 height 16
paste input "Deepseek"
type input "Deepseek"
click at [371, 238] on div "Название Deepseek Тип трафика Web-сайт" at bounding box center [393, 196] width 131 height 84
click at [369, 242] on button "Сохранить" at bounding box center [363, 246] width 54 height 16
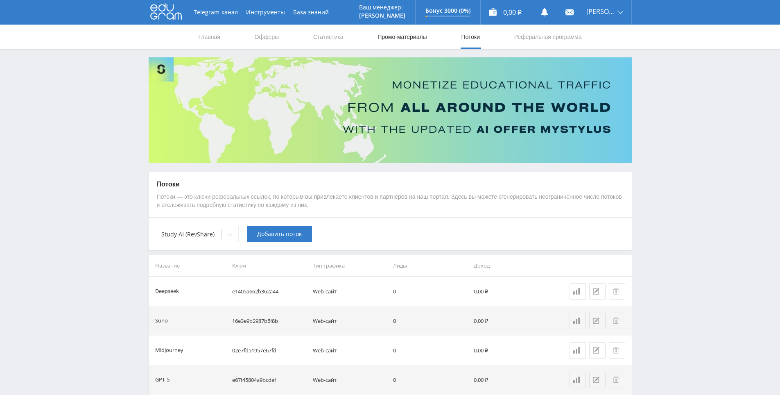
click at [416, 38] on link "Промо-материалы" at bounding box center [402, 37] width 51 height 25
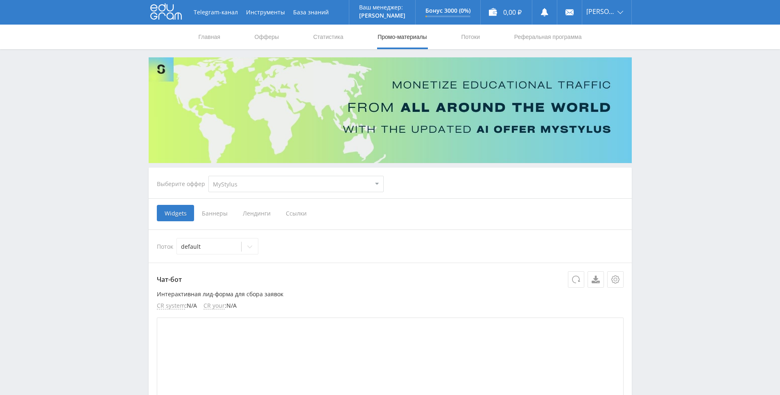
click at [243, 184] on select "MyStylus MyStylus - Revshare Кампус AI Studybay Автор24 Studybay Brazil Study A…" at bounding box center [295, 184] width 175 height 16
select select "376"
click at [208, 176] on select "MyStylus MyStylus - Revshare Кампус AI Studybay Автор24 Studybay Brazil Study A…" at bounding box center [295, 184] width 175 height 16
select select "376"
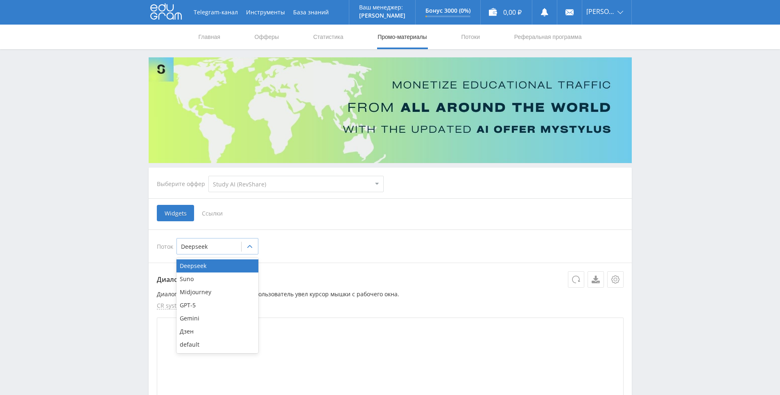
click at [217, 244] on div at bounding box center [209, 246] width 56 height 8
click at [221, 246] on div at bounding box center [209, 246] width 56 height 8
drag, startPoint x: 375, startPoint y: 258, endPoint x: 353, endPoint y: 251, distance: 22.9
click at [353, 251] on div "Поток Deepseek" at bounding box center [390, 246] width 467 height 16
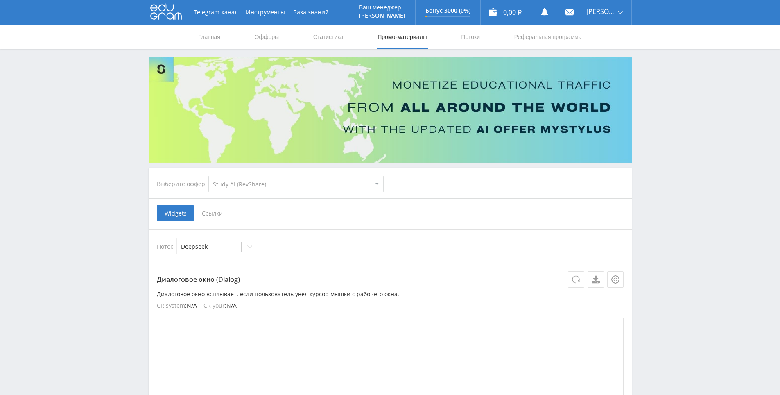
click at [342, 247] on div "Поток Deepseek" at bounding box center [390, 246] width 467 height 16
click at [342, 248] on div "Поток Deepseek" at bounding box center [390, 246] width 467 height 16
click at [332, 247] on div "Поток Deepseek" at bounding box center [390, 246] width 467 height 16
click at [331, 247] on div "Поток Deepseek" at bounding box center [390, 246] width 467 height 16
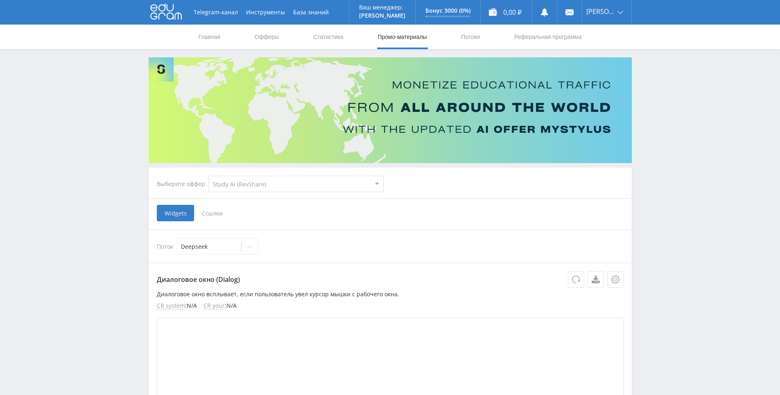
click at [331, 247] on div "Поток Deepseek" at bounding box center [390, 246] width 467 height 16
drag, startPoint x: 331, startPoint y: 247, endPoint x: 319, endPoint y: 244, distance: 12.7
click at [318, 243] on div "Поток Deepseek" at bounding box center [390, 246] width 467 height 16
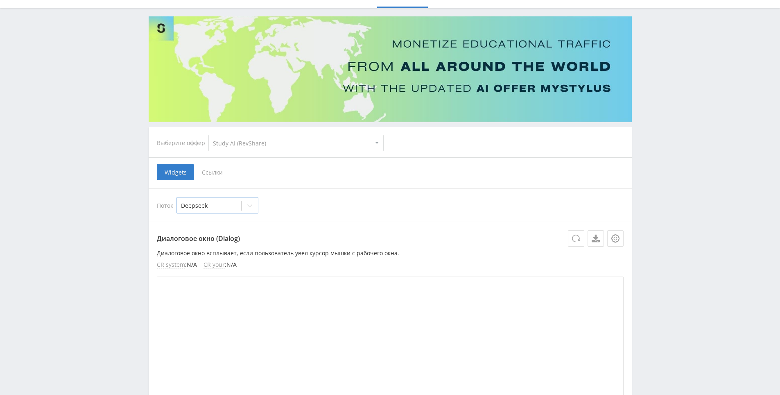
click at [239, 203] on div "Deepseek" at bounding box center [209, 205] width 64 height 11
drag, startPoint x: 345, startPoint y: 213, endPoint x: 357, endPoint y: 202, distance: 15.4
click at [346, 213] on div "Поток Deepseek" at bounding box center [390, 205] width 467 height 16
click at [208, 167] on span "Ссылки" at bounding box center [212, 172] width 36 height 16
click at [0, 0] on input "Ссылки" at bounding box center [0, 0] width 0 height 0
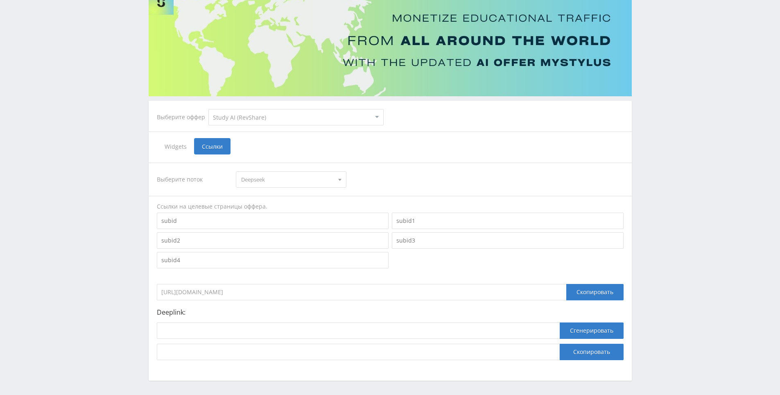
scroll to position [97, 0]
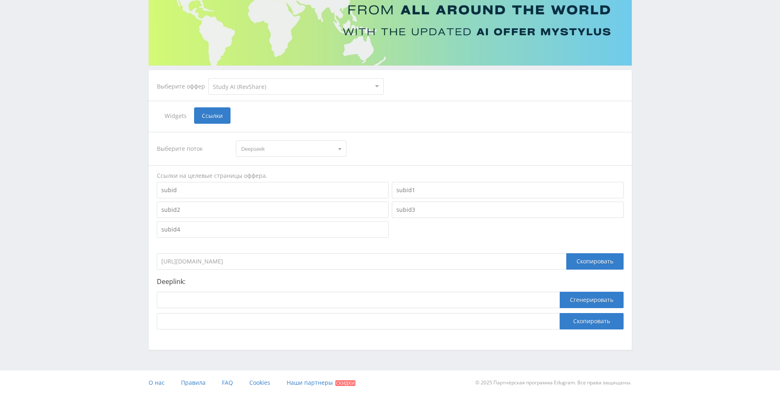
click at [219, 290] on div "Deeplink: Сгенерировать Скопировать" at bounding box center [390, 304] width 467 height 52
click at [225, 295] on input at bounding box center [358, 300] width 403 height 16
paste input "https://study24.ai/chat/a24_deepseek_v3"
type input "https://study24.ai/chat/a24_deepseek_v3"
click at [580, 302] on button "Сгенерировать" at bounding box center [592, 300] width 64 height 16
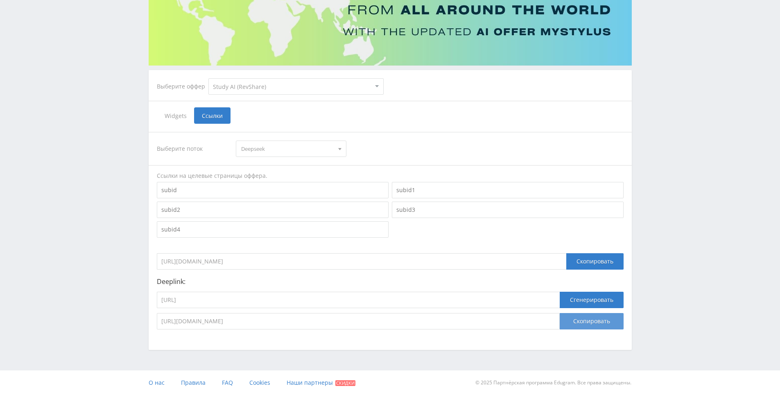
click at [581, 320] on button "Скопировать" at bounding box center [592, 321] width 64 height 16
click at [421, 296] on input "https://study24.ai/chat/a24_deepseek_v3" at bounding box center [358, 300] width 403 height 16
paste input "r1"
type input "https://study24.ai/chat/a24_deepseek_r1"
click at [594, 296] on button "Сгенерировать" at bounding box center [592, 300] width 64 height 16
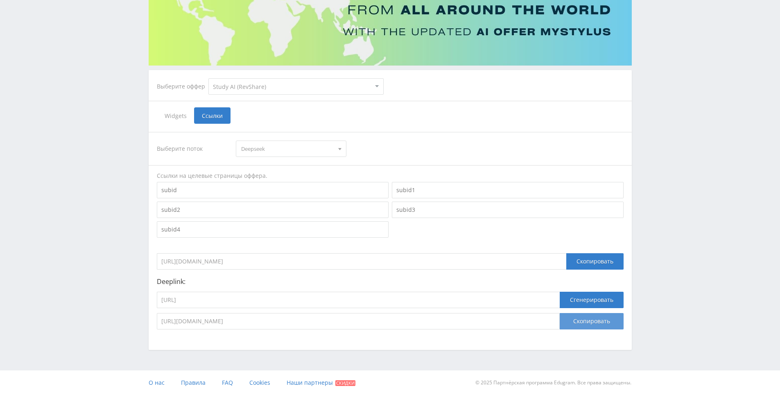
click at [594, 326] on button "Скопировать" at bounding box center [592, 321] width 64 height 16
click at [575, 318] on button "Скопировать" at bounding box center [592, 321] width 64 height 16
click at [682, 292] on div "Telegram-канал Инструменты База знаний Ваш менеджер: [PERSON_NAME] Online @edug…" at bounding box center [390, 149] width 780 height 492
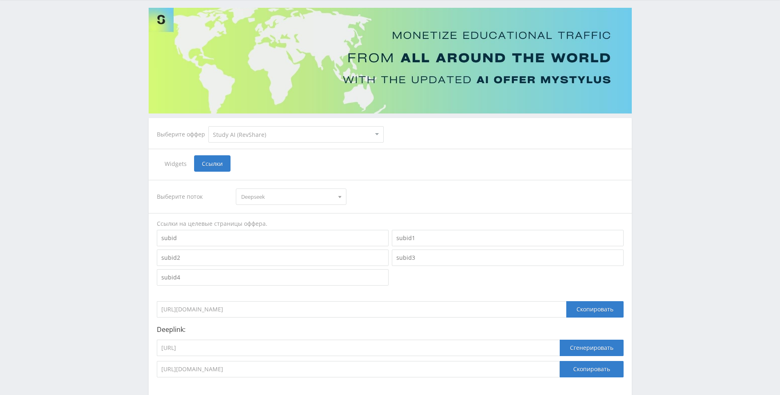
drag, startPoint x: 671, startPoint y: 161, endPoint x: 492, endPoint y: 54, distance: 208.6
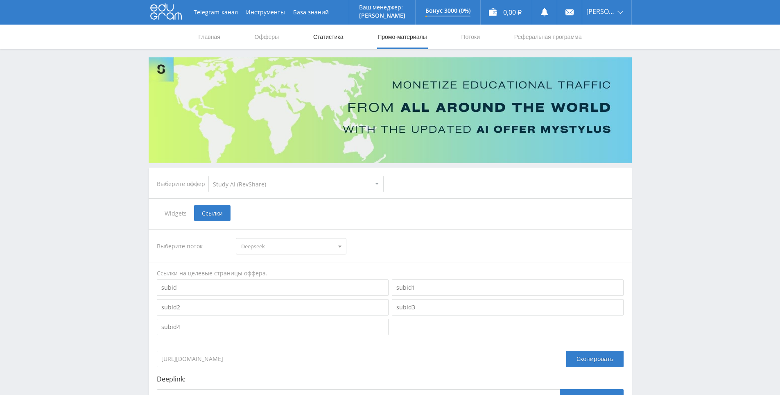
click at [334, 35] on link "Статистика" at bounding box center [328, 37] width 32 height 25
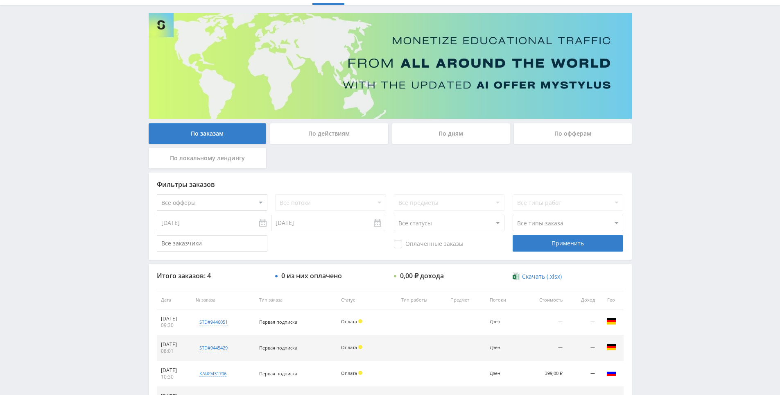
scroll to position [122, 0]
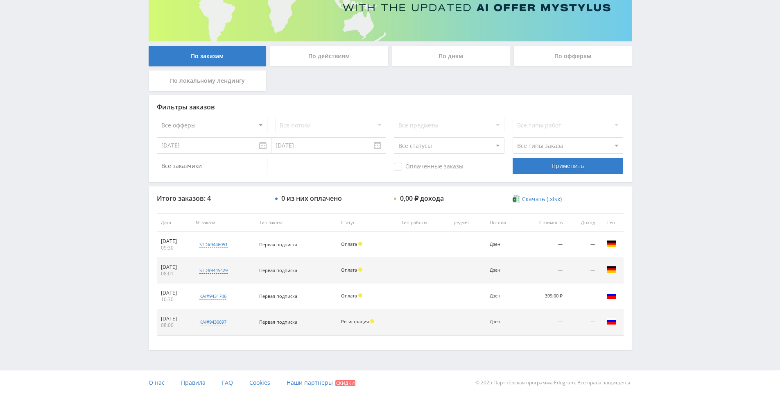
drag, startPoint x: 669, startPoint y: 253, endPoint x: 661, endPoint y: 207, distance: 47.0
click at [661, 203] on div "Telegram-канал Инструменты База знаний Ваш менеджер: [PERSON_NAME] Online @edug…" at bounding box center [390, 136] width 780 height 516
click at [661, 202] on div "Telegram-канал Инструменты База знаний Ваш менеджер: [PERSON_NAME] Online @edug…" at bounding box center [390, 136] width 780 height 516
click at [659, 167] on div "Telegram-канал Инструменты База знаний Ваш менеджер: [PERSON_NAME] Online @edug…" at bounding box center [390, 136] width 780 height 516
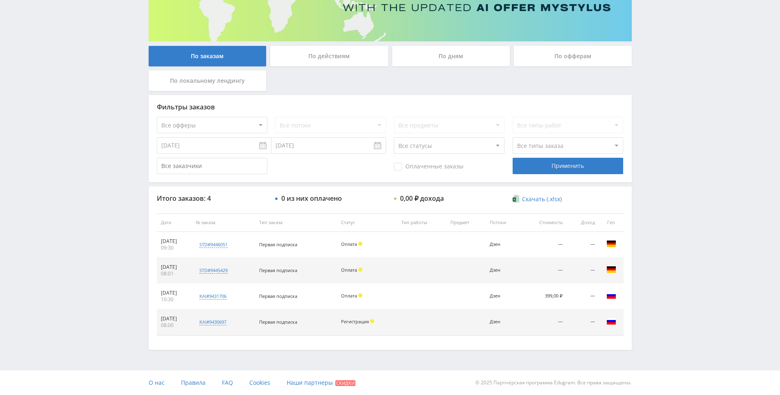
click at [650, 147] on div "Telegram-канал Инструменты База знаний Ваш менеджер: [PERSON_NAME] Online @edug…" at bounding box center [390, 136] width 780 height 516
click at [647, 102] on div "Telegram-канал Инструменты База знаний Ваш менеджер: [PERSON_NAME] Online @edug…" at bounding box center [390, 136] width 780 height 516
drag, startPoint x: 647, startPoint y: 102, endPoint x: 638, endPoint y: 85, distance: 18.7
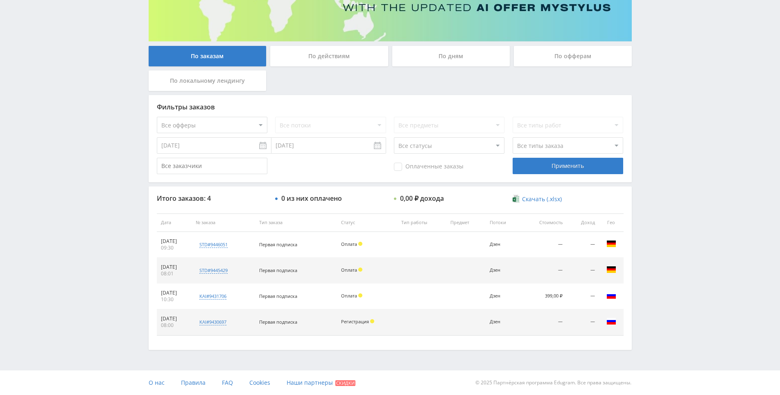
click at [635, 75] on div "По заказам По действиям По дням По офферам По локальному лендингу Фильтры заказ…" at bounding box center [390, 143] width 491 height 414
drag, startPoint x: 633, startPoint y: 80, endPoint x: 632, endPoint y: 86, distance: 5.7
click at [632, 82] on div "По заказам По действиям По дням По офферам По локальному лендингу" at bounding box center [390, 70] width 487 height 49
drag, startPoint x: 652, startPoint y: 56, endPoint x: 658, endPoint y: 68, distance: 13.2
click at [653, 56] on div "Telegram-канал Инструменты База знаний Ваш менеджер: [PERSON_NAME] Online @edug…" at bounding box center [390, 136] width 780 height 516
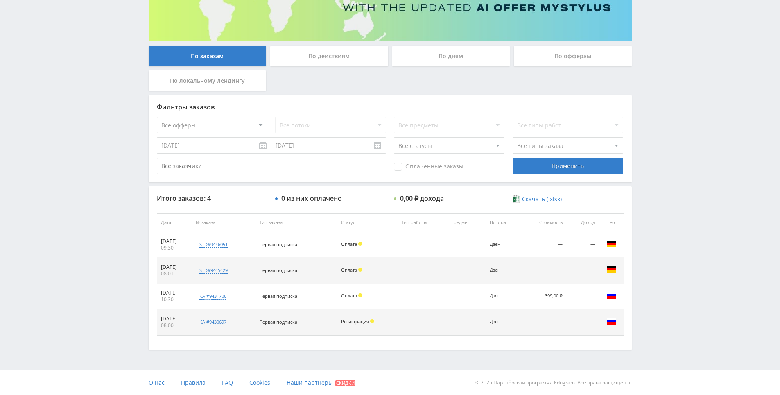
click at [658, 74] on div "Telegram-канал Инструменты База знаний Ваш менеджер: [PERSON_NAME] Online @edug…" at bounding box center [390, 136] width 780 height 516
click at [647, 63] on div "Telegram-канал Инструменты База знаний Ваш менеджер: [PERSON_NAME] Online @edug…" at bounding box center [390, 136] width 780 height 516
click at [647, 62] on div "Telegram-канал Инструменты База знаний Ваш менеджер: [PERSON_NAME] Online @edug…" at bounding box center [390, 136] width 780 height 516
click at [643, 57] on div "Telegram-канал Инструменты База знаний Ваш менеджер: [PERSON_NAME] Online @edug…" at bounding box center [390, 136] width 780 height 516
click at [640, 121] on div "Telegram-канал Инструменты База знаний Ваш менеджер: [PERSON_NAME] Online @edug…" at bounding box center [390, 136] width 780 height 516
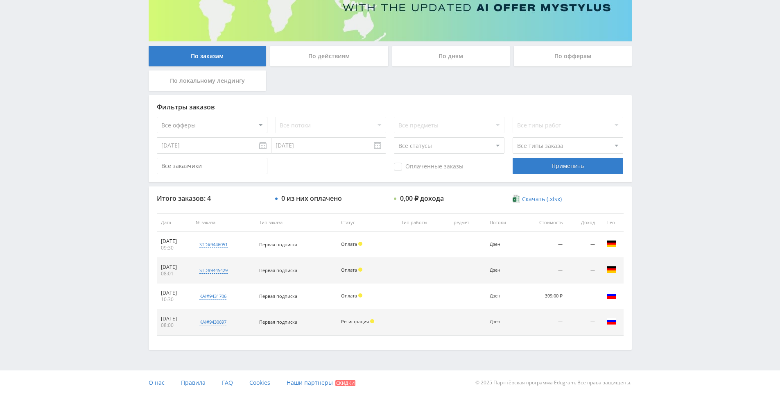
drag, startPoint x: 640, startPoint y: 121, endPoint x: 640, endPoint y: 115, distance: 5.3
click at [642, 102] on div "Telegram-канал Инструменты База знаний Ваш менеджер: [PERSON_NAME] Online @edug…" at bounding box center [390, 136] width 780 height 516
click at [644, 101] on div "Telegram-канал Инструменты База знаний Ваш менеджер: [PERSON_NAME] Online @edug…" at bounding box center [390, 136] width 780 height 516
click at [648, 85] on div "Telegram-канал Инструменты База знаний Ваш менеджер: [PERSON_NAME] Online @edug…" at bounding box center [390, 136] width 780 height 516
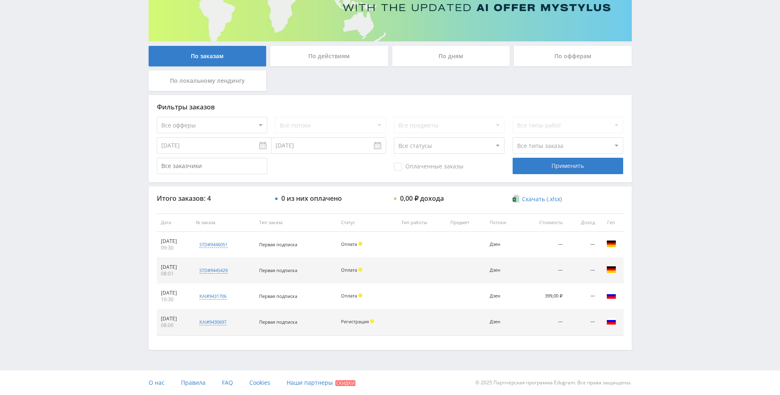
drag, startPoint x: 648, startPoint y: 85, endPoint x: 649, endPoint y: 67, distance: 18.1
click at [648, 67] on div "Telegram-канал Инструменты База знаний Ваш менеджер: [PERSON_NAME] Online @edug…" at bounding box center [390, 136] width 780 height 516
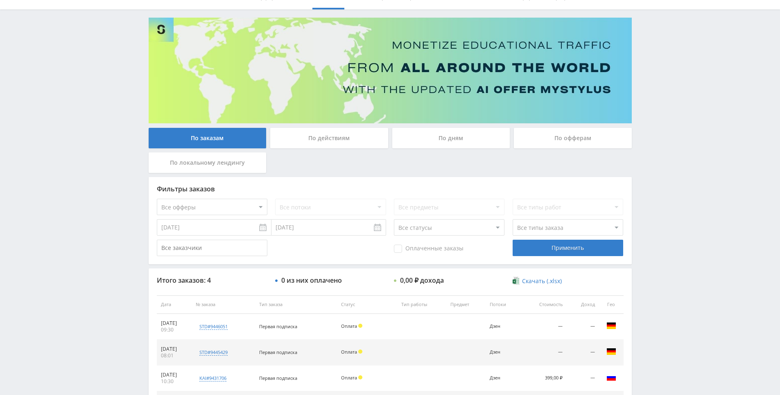
drag, startPoint x: 640, startPoint y: 129, endPoint x: 651, endPoint y: 74, distance: 55.8
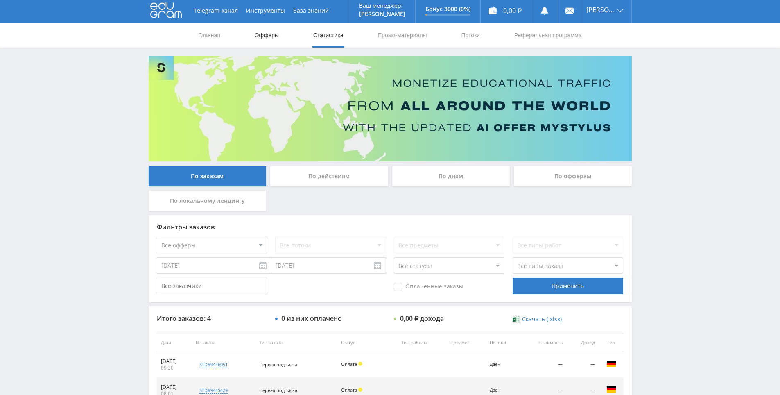
click at [269, 41] on link "Офферы" at bounding box center [267, 35] width 26 height 25
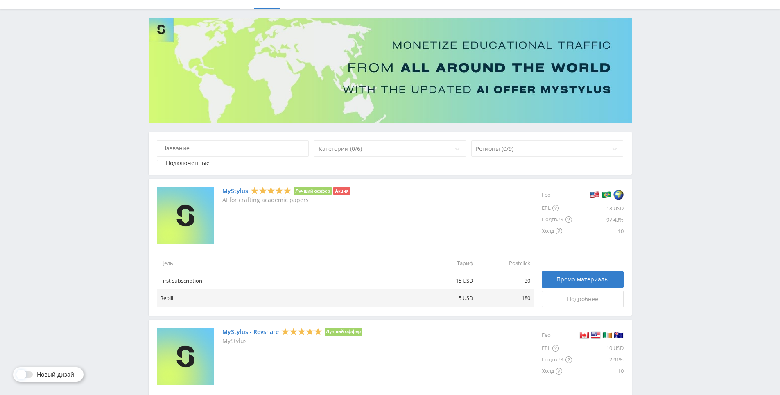
scroll to position [95, 0]
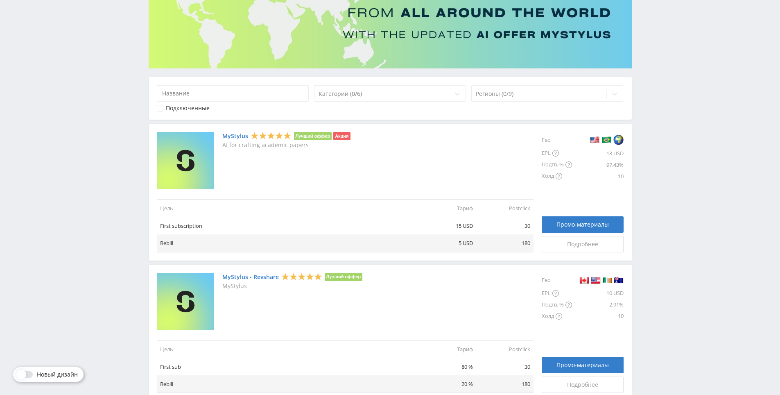
drag, startPoint x: 667, startPoint y: 256, endPoint x: 658, endPoint y: 161, distance: 96.2
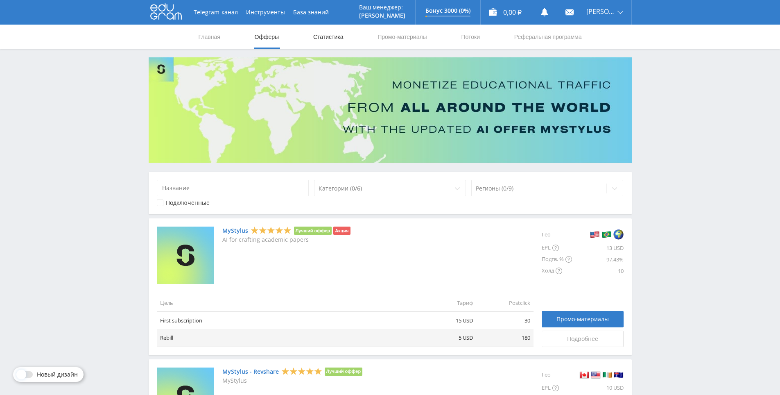
click at [312, 34] on link "Статистика" at bounding box center [328, 37] width 32 height 25
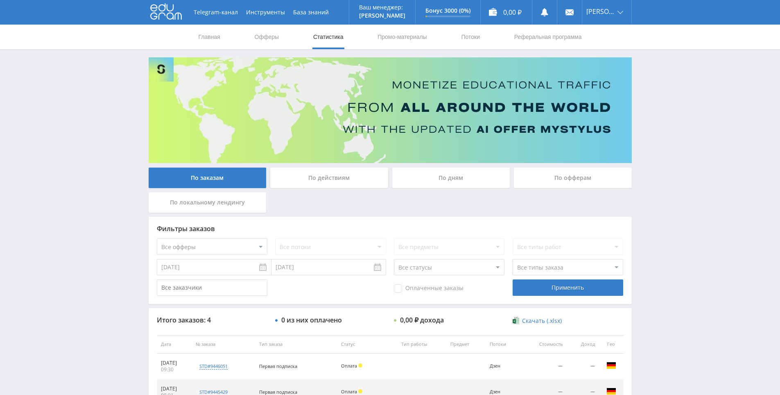
click at [658, 145] on div "Telegram-канал Инструменты База знаний Ваш менеджер: [PERSON_NAME] Online @edug…" at bounding box center [390, 258] width 780 height 516
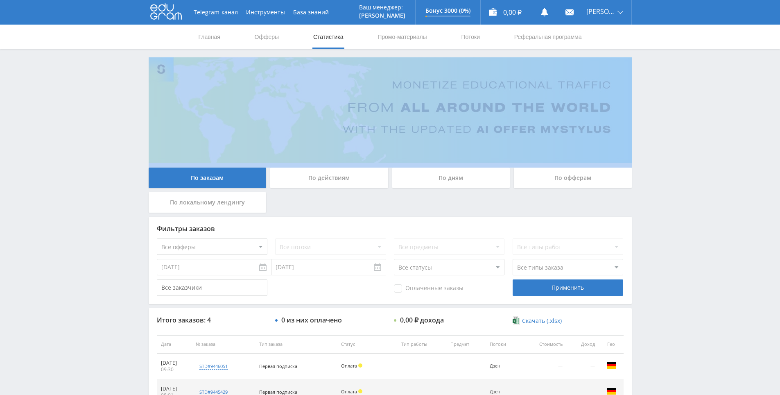
click at [658, 145] on div "Telegram-канал Инструменты База знаний Ваш менеджер: [PERSON_NAME] Online @edug…" at bounding box center [390, 258] width 780 height 516
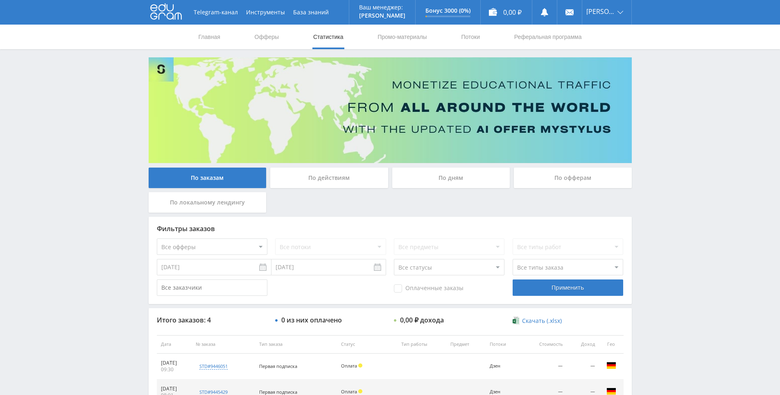
click at [649, 102] on div "Telegram-канал Инструменты База знаний Ваш менеджер: [PERSON_NAME] Online @edug…" at bounding box center [390, 258] width 780 height 516
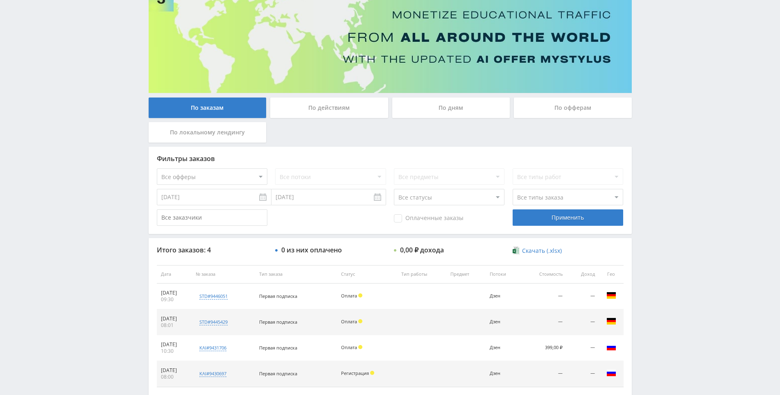
scroll to position [122, 0]
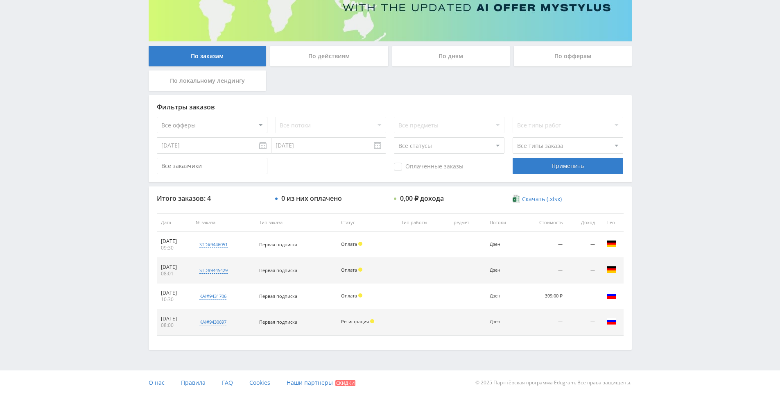
drag, startPoint x: 661, startPoint y: 176, endPoint x: 667, endPoint y: 218, distance: 42.7
click at [663, 193] on div "Telegram-канал Инструменты База знаний Ваш менеджер: [PERSON_NAME] Online @edug…" at bounding box center [390, 136] width 780 height 516
drag, startPoint x: 663, startPoint y: 193, endPoint x: 663, endPoint y: 169, distance: 24.2
click at [663, 190] on div "Telegram-канал Инструменты База знаний Ваш менеджер: [PERSON_NAME] Online @edug…" at bounding box center [390, 136] width 780 height 516
drag, startPoint x: 663, startPoint y: 169, endPoint x: 658, endPoint y: 141, distance: 28.6
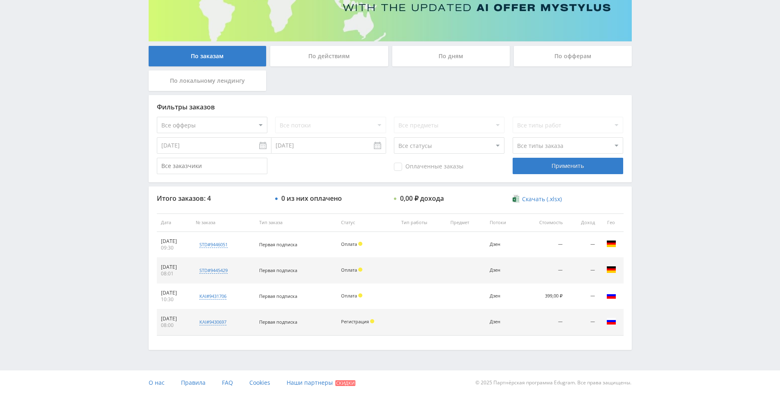
click at [658, 141] on div "Telegram-канал Инструменты База знаний Ваш менеджер: [PERSON_NAME] Online @edug…" at bounding box center [390, 136] width 780 height 516
drag, startPoint x: 658, startPoint y: 106, endPoint x: 655, endPoint y: 114, distance: 9.1
click at [658, 106] on div "Telegram-канал Инструменты База знаний Ваш менеджер: [PERSON_NAME] Online @edug…" at bounding box center [390, 136] width 780 height 516
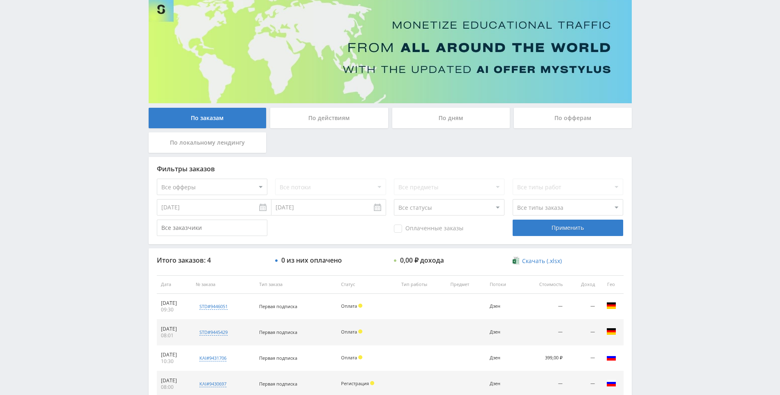
drag, startPoint x: 653, startPoint y: 124, endPoint x: 538, endPoint y: 19, distance: 155.6
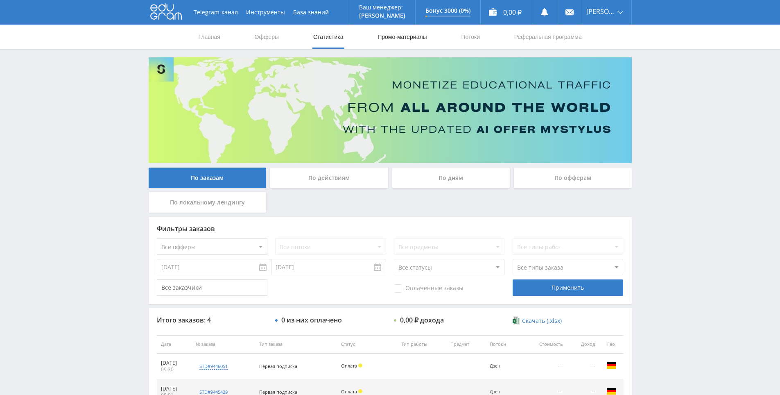
click at [385, 36] on link "Промо-материалы" at bounding box center [402, 37] width 51 height 25
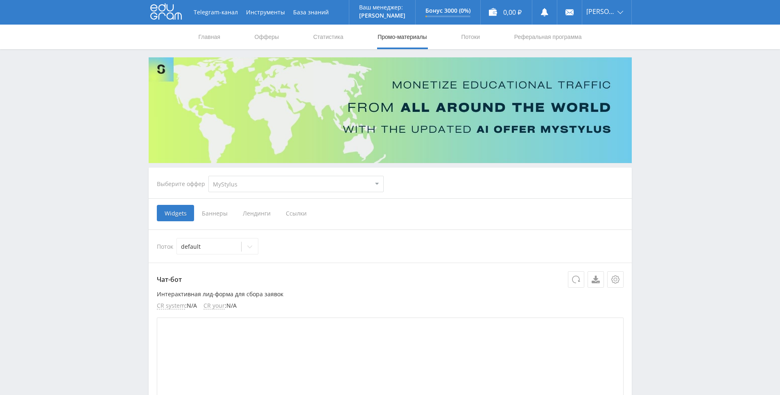
drag, startPoint x: 667, startPoint y: 209, endPoint x: 674, endPoint y: 251, distance: 42.3
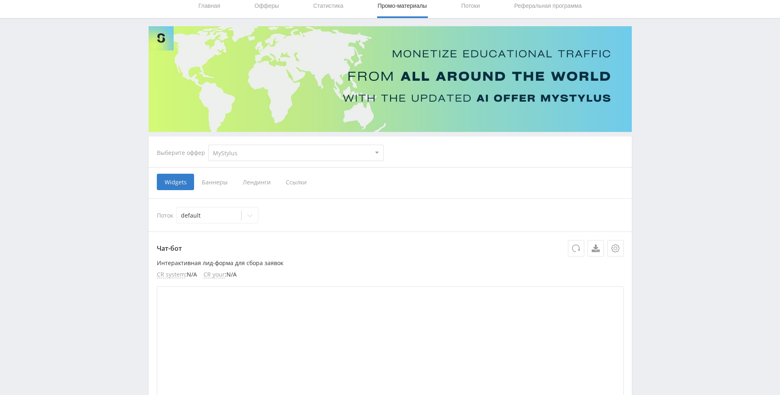
scroll to position [0, 0]
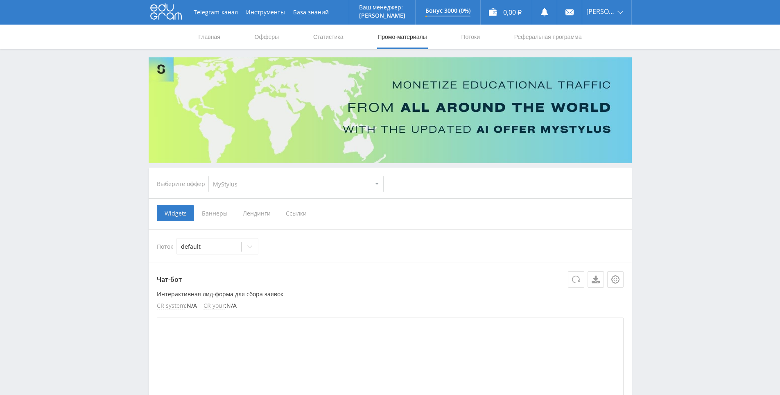
drag, startPoint x: 661, startPoint y: 161, endPoint x: 643, endPoint y: 110, distance: 54.3
click at [318, 41] on link "Статистика" at bounding box center [328, 37] width 32 height 25
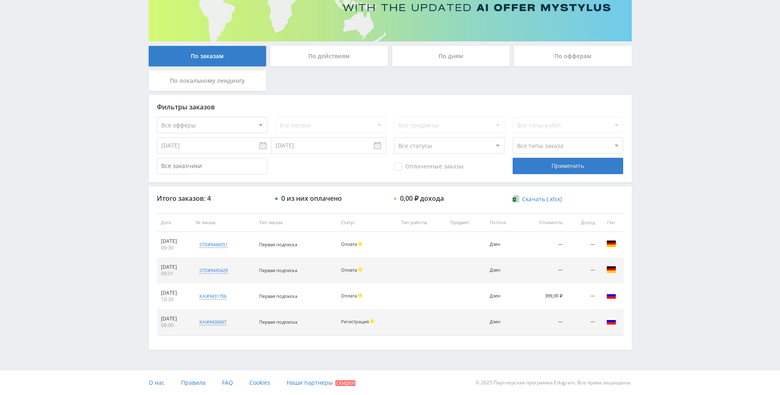
drag, startPoint x: 674, startPoint y: 183, endPoint x: 685, endPoint y: 264, distance: 81.4
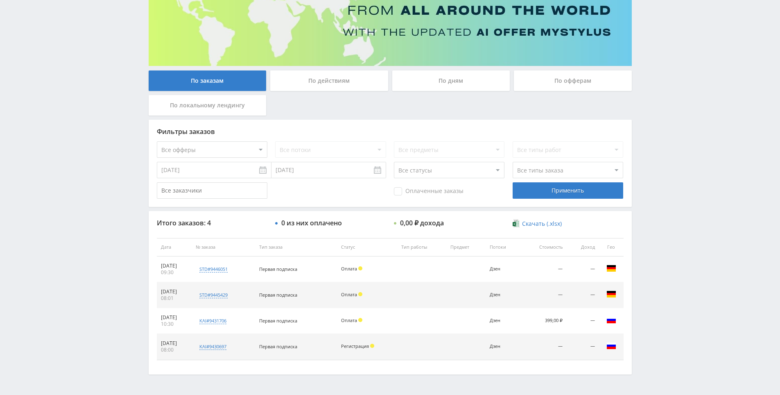
drag, startPoint x: 679, startPoint y: 221, endPoint x: 676, endPoint y: 209, distance: 12.6
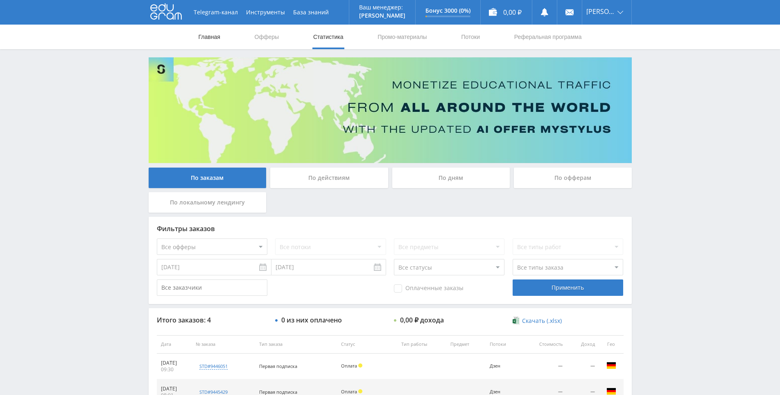
click at [209, 33] on link "Главная" at bounding box center [209, 37] width 23 height 25
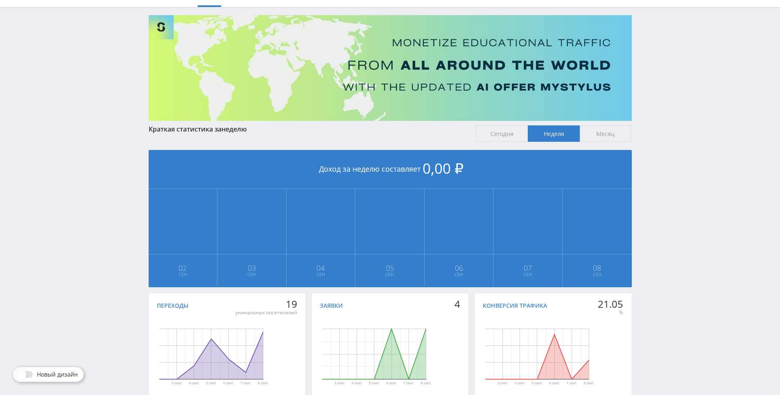
scroll to position [91, 0]
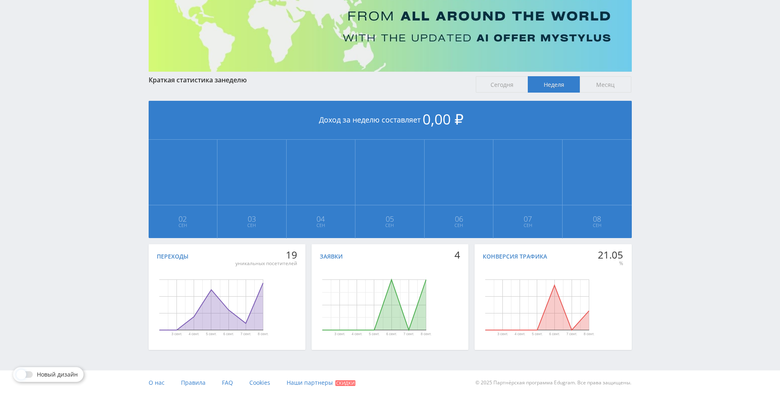
drag, startPoint x: 680, startPoint y: 240, endPoint x: 664, endPoint y: 213, distance: 31.4
click at [664, 213] on div "Telegram-канал Инструменты База знаний Ваш менеджер: [PERSON_NAME] Online @edug…" at bounding box center [390, 152] width 780 height 486
drag, startPoint x: 664, startPoint y: 204, endPoint x: 666, endPoint y: 190, distance: 14.5
click at [665, 202] on div "Telegram-канал Инструменты База знаний Ваш менеджер: [PERSON_NAME] Online @edug…" at bounding box center [390, 152] width 780 height 486
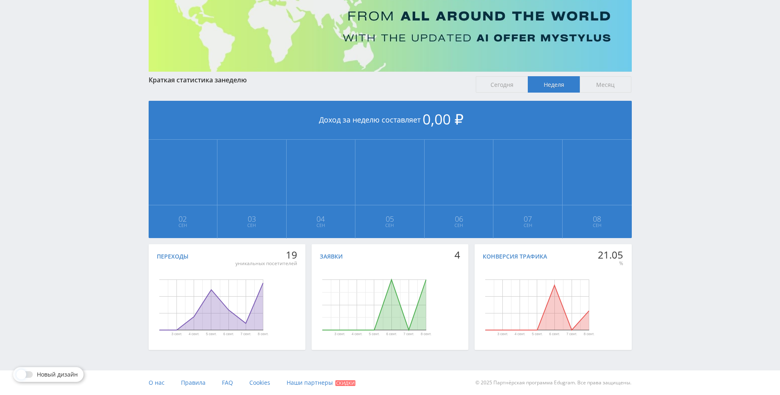
click at [670, 174] on div "Telegram-канал Инструменты База знаний Ваш менеджер: [PERSON_NAME] Online @edug…" at bounding box center [390, 152] width 780 height 486
click at [651, 140] on div "Telegram-канал Инструменты База знаний Ваш менеджер: [PERSON_NAME] Online @edug…" at bounding box center [390, 152] width 780 height 486
drag, startPoint x: 651, startPoint y: 140, endPoint x: 655, endPoint y: 90, distance: 50.5
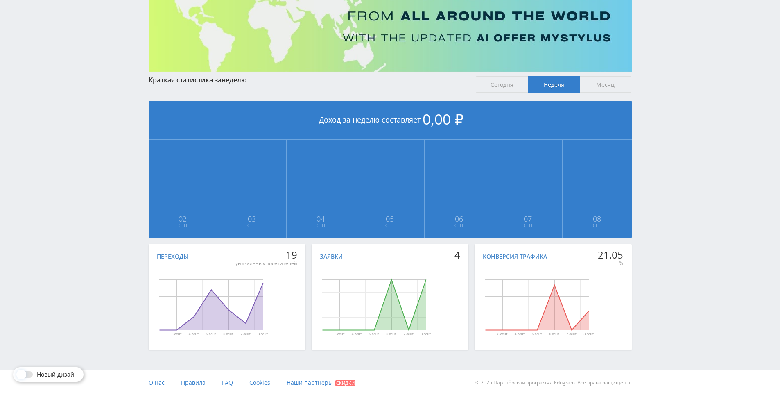
click at [655, 90] on div "Telegram-канал Инструменты База знаний Ваш менеджер: [PERSON_NAME] Online @edug…" at bounding box center [390, 152] width 780 height 486
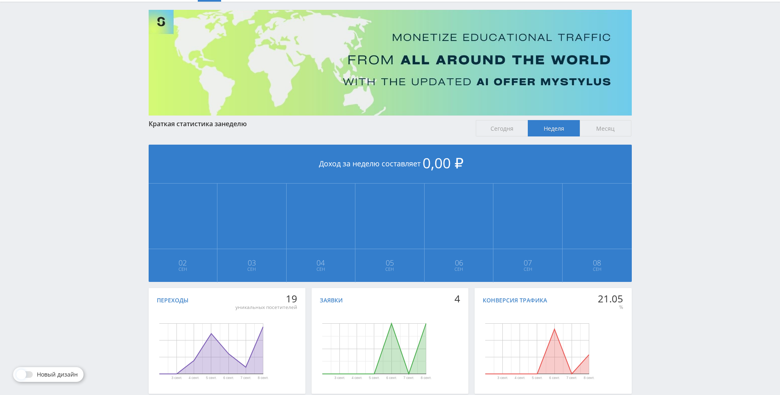
scroll to position [1, 0]
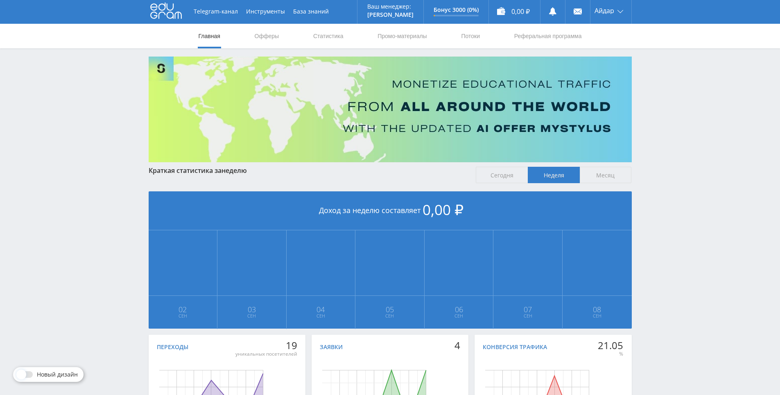
drag, startPoint x: 670, startPoint y: 140, endPoint x: 673, endPoint y: 82, distance: 57.8
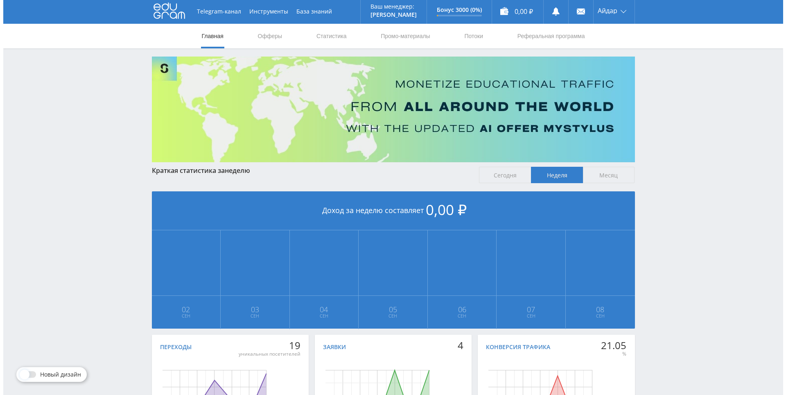
scroll to position [0, 0]
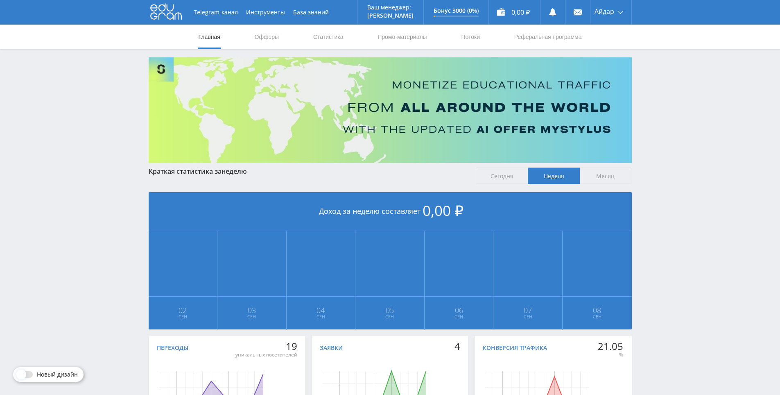
click at [672, 82] on div "Telegram-канал Инструменты База знаний Ваш менеджер: [PERSON_NAME] Online @edug…" at bounding box center [390, 243] width 780 height 486
click at [659, 63] on div "Telegram-канал Инструменты База знаний Ваш менеджер: [PERSON_NAME] Online @edug…" at bounding box center [390, 243] width 780 height 486
click at [391, 38] on link "Промо-материалы" at bounding box center [402, 37] width 51 height 25
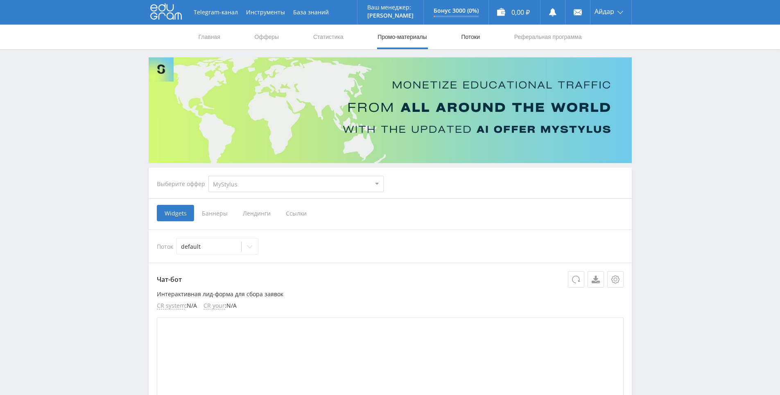
click at [468, 41] on link "Потоки" at bounding box center [470, 37] width 20 height 25
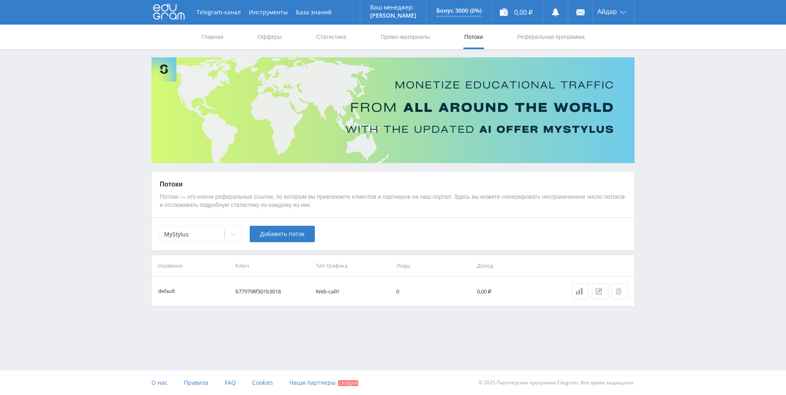
drag, startPoint x: 675, startPoint y: 176, endPoint x: 675, endPoint y: 165, distance: 11.1
click at [671, 134] on div "Telegram-канал Инструменты База знаний Ваш менеджер: [PERSON_NAME] Online @edug…" at bounding box center [393, 173] width 786 height 347
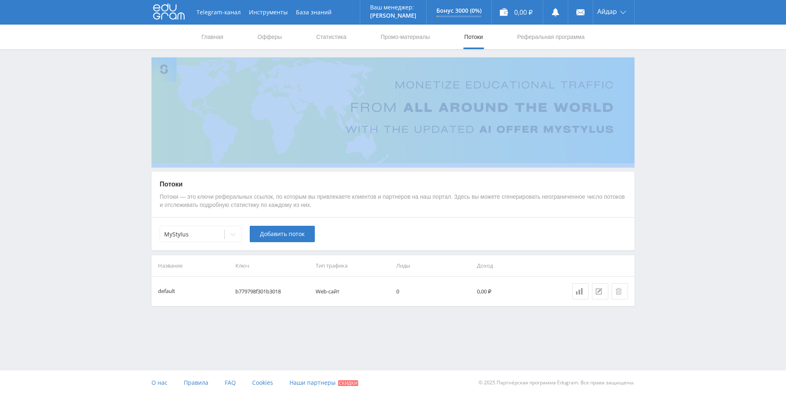
click at [671, 134] on div "Telegram-канал Инструменты База знаний Ваш менеджер: [PERSON_NAME] Online @edug…" at bounding box center [393, 173] width 786 height 347
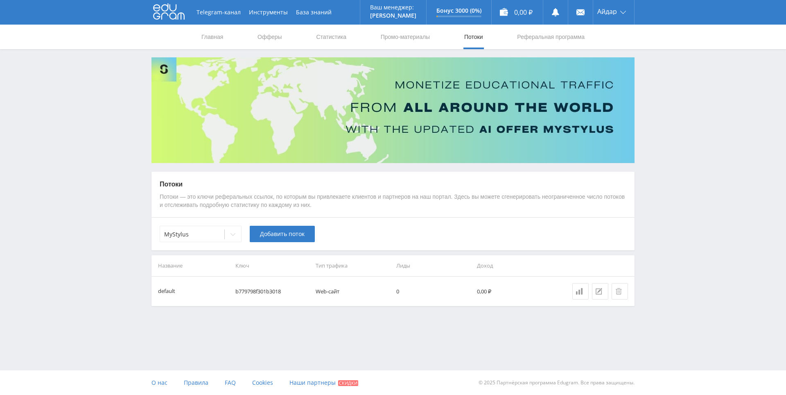
click at [669, 110] on div "Telegram-канал Инструменты База знаний Ваш менеджер: [PERSON_NAME] Online @edug…" at bounding box center [393, 173] width 786 height 347
click at [267, 40] on link "Офферы" at bounding box center [270, 37] width 26 height 25
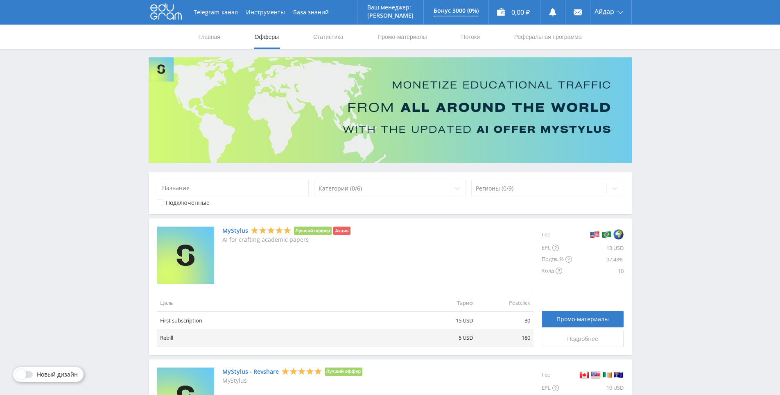
drag, startPoint x: 656, startPoint y: 197, endPoint x: 649, endPoint y: 177, distance: 20.7
drag, startPoint x: 643, startPoint y: 144, endPoint x: 643, endPoint y: 133, distance: 11.1
drag, startPoint x: 643, startPoint y: 119, endPoint x: 444, endPoint y: 34, distance: 216.6
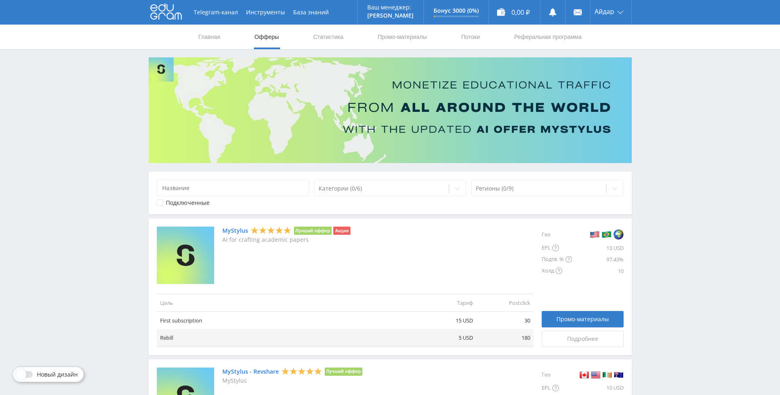
click at [339, 32] on link "Статистика" at bounding box center [328, 37] width 32 height 25
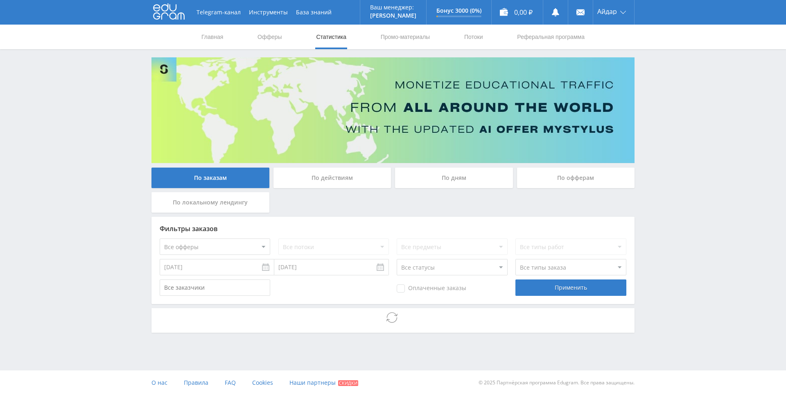
drag, startPoint x: 674, startPoint y: 152, endPoint x: 663, endPoint y: 120, distance: 34.6
click at [663, 120] on div "Telegram-канал Инструменты База знаний Ваш менеджер: [PERSON_NAME] Online @edug…" at bounding box center [393, 189] width 786 height 378
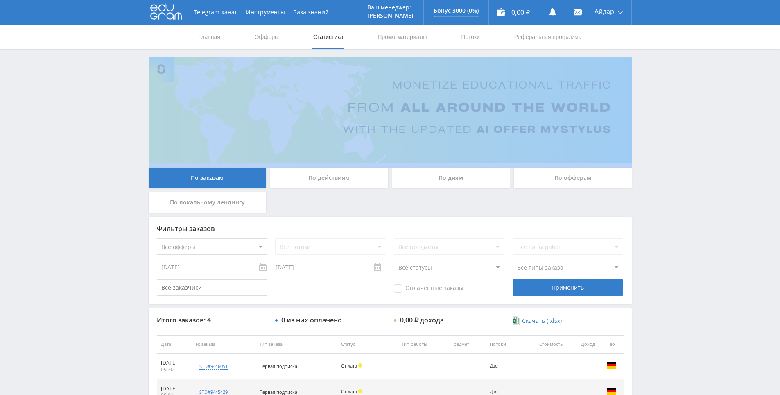
click at [663, 120] on div "Telegram-канал Инструменты База знаний Ваш менеджер: [PERSON_NAME] Online @edug…" at bounding box center [390, 258] width 780 height 516
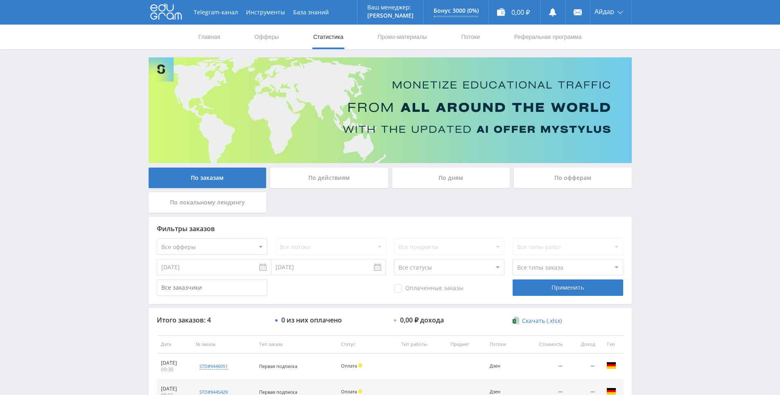
click at [663, 94] on div "Telegram-канал Инструменты База знаний Ваш менеджер: [PERSON_NAME] Online @edug…" at bounding box center [390, 258] width 780 height 516
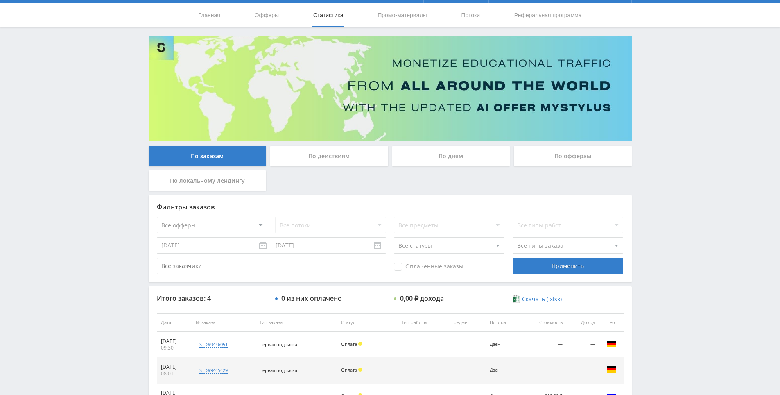
scroll to position [122, 0]
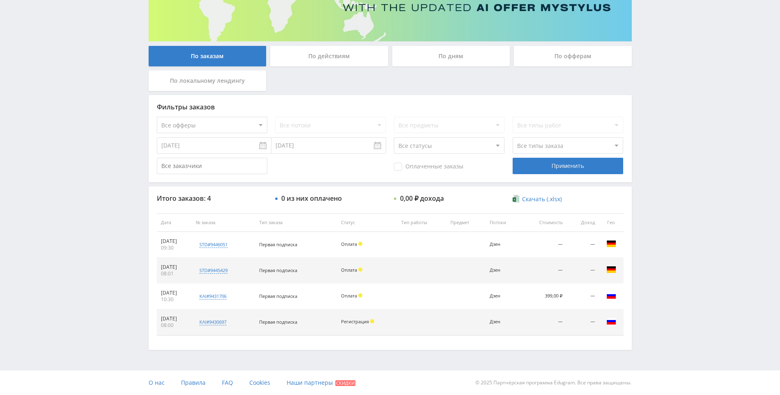
drag, startPoint x: 660, startPoint y: 111, endPoint x: 661, endPoint y: 148, distance: 37.3
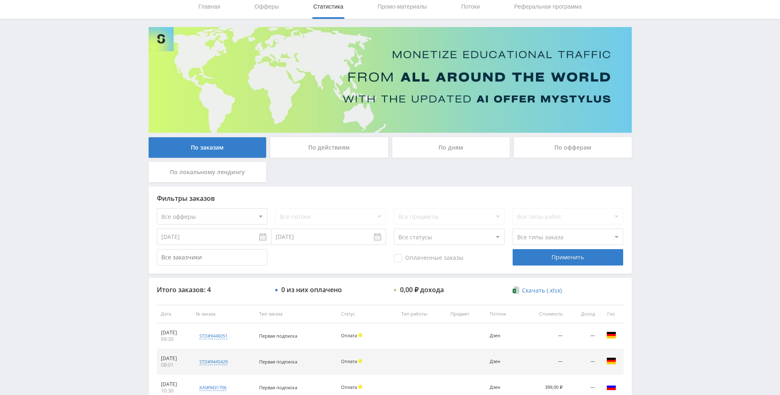
scroll to position [0, 0]
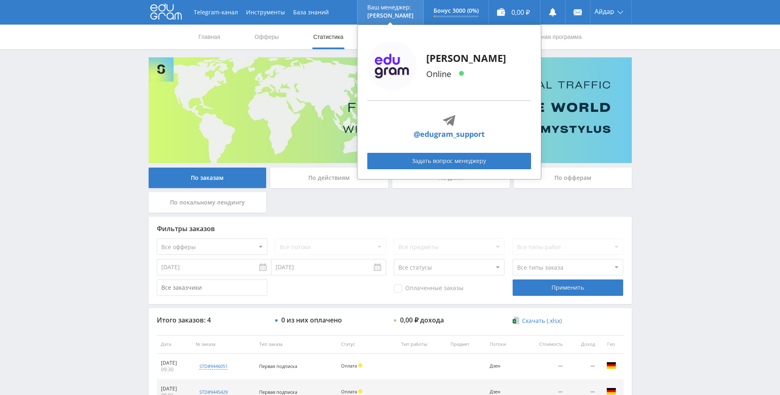
drag, startPoint x: 657, startPoint y: 197, endPoint x: 392, endPoint y: 5, distance: 327.3
